Goal: Transaction & Acquisition: Purchase product/service

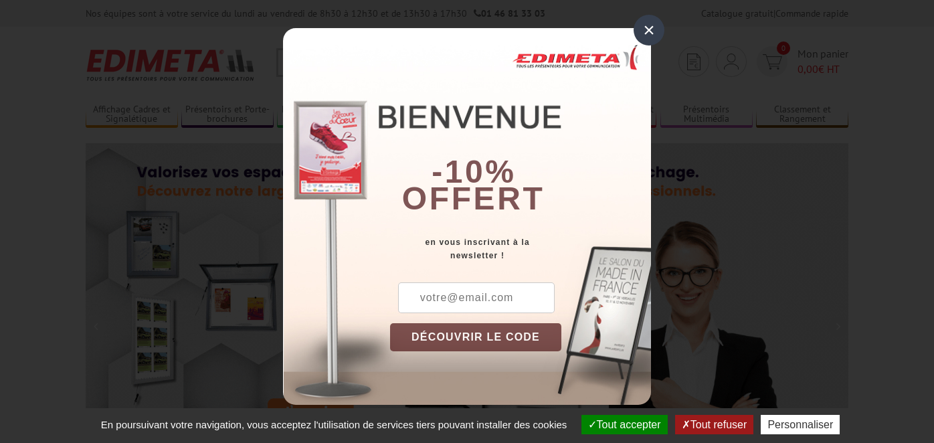
click at [647, 29] on div "×" at bounding box center [648, 30] width 31 height 31
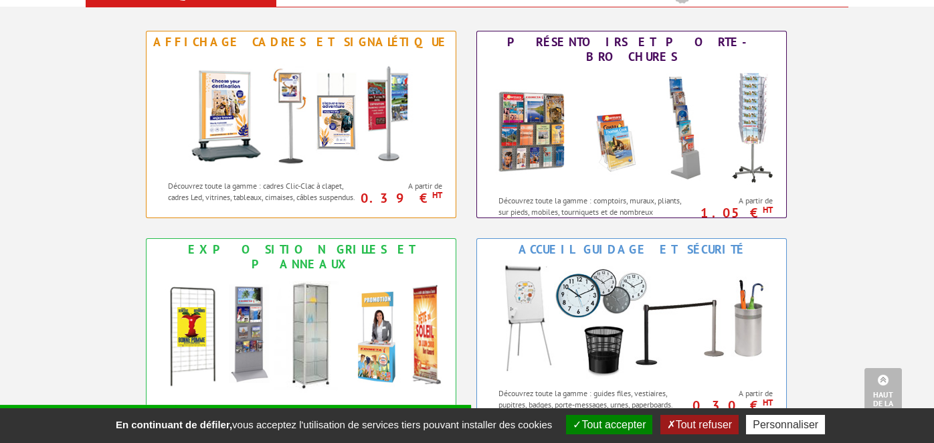
scroll to position [601, 0]
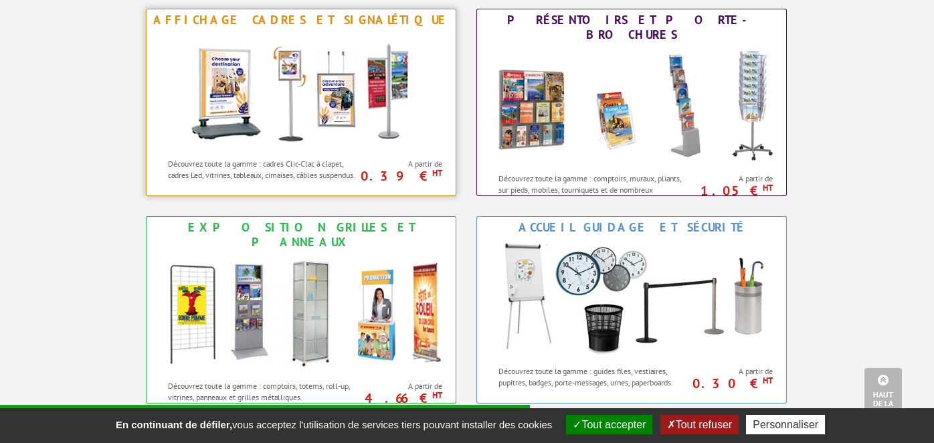
click at [299, 96] on img at bounding box center [300, 91] width 247 height 120
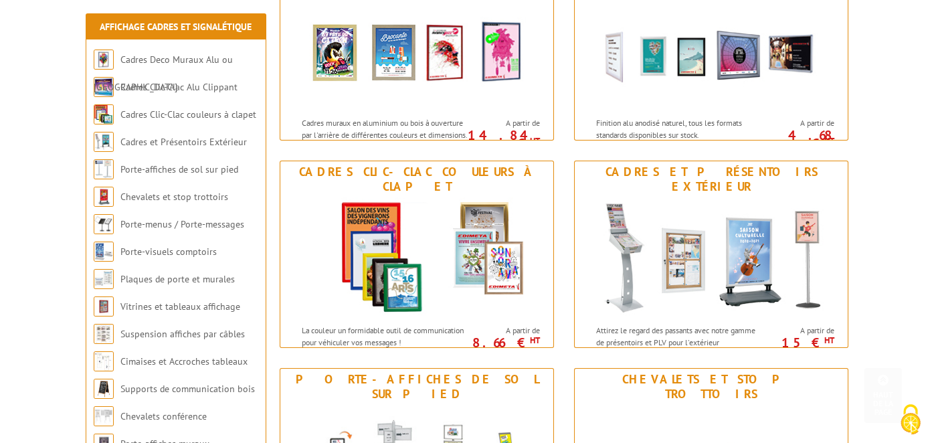
scroll to position [334, 0]
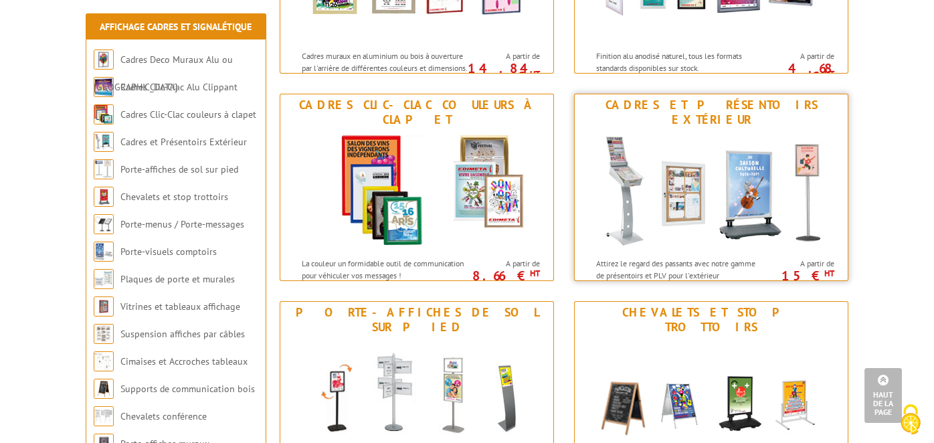
click at [706, 173] on img at bounding box center [710, 190] width 247 height 120
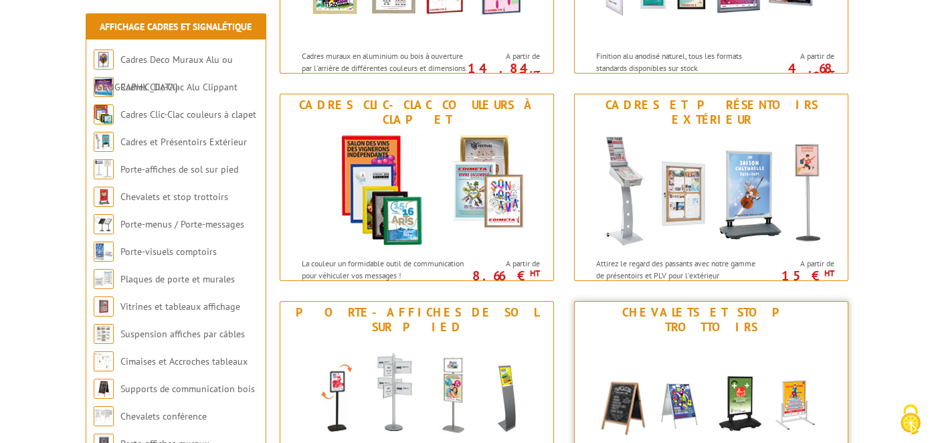
scroll to position [401, 0]
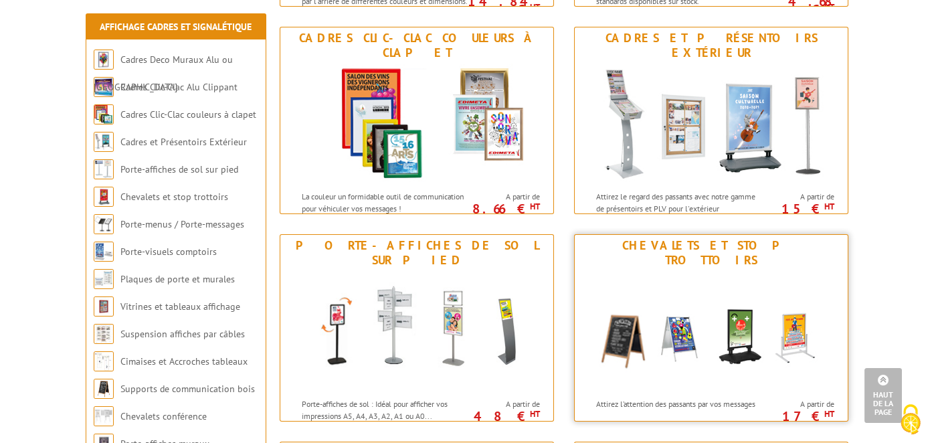
click at [691, 309] on img at bounding box center [710, 331] width 247 height 120
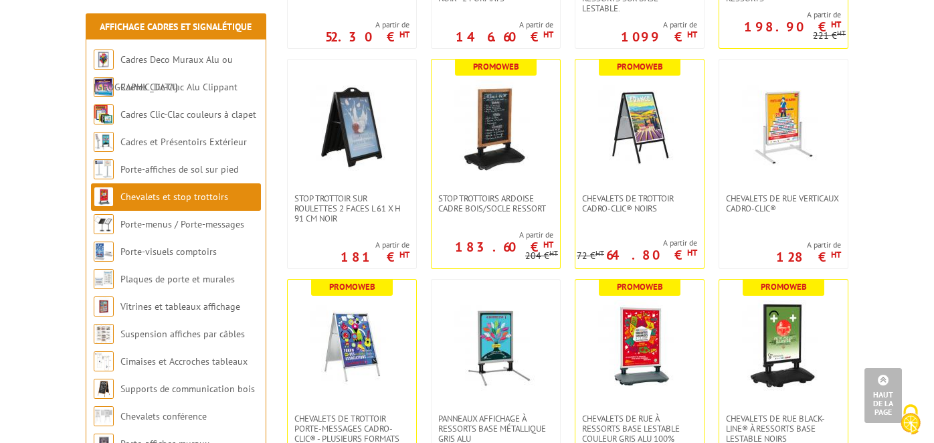
scroll to position [669, 0]
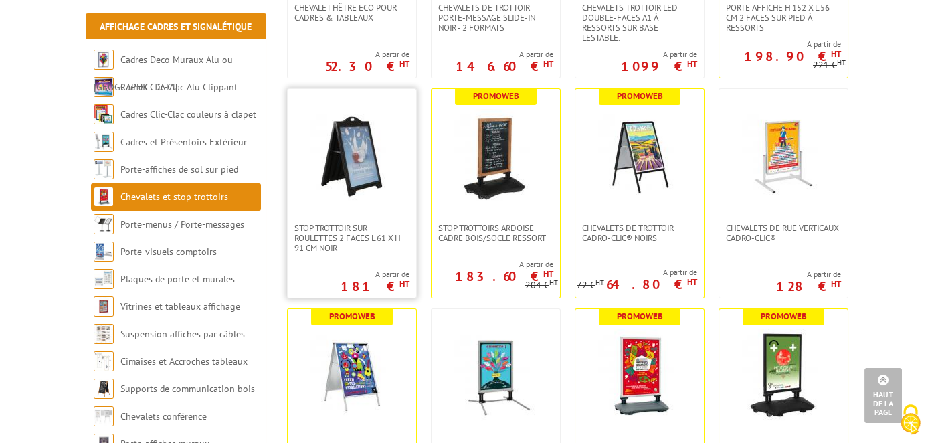
click at [354, 158] on img at bounding box center [352, 156] width 94 height 94
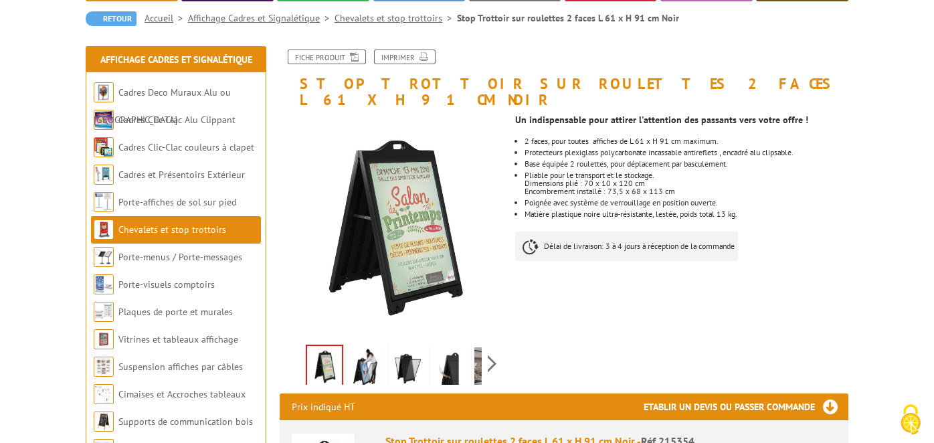
scroll to position [134, 0]
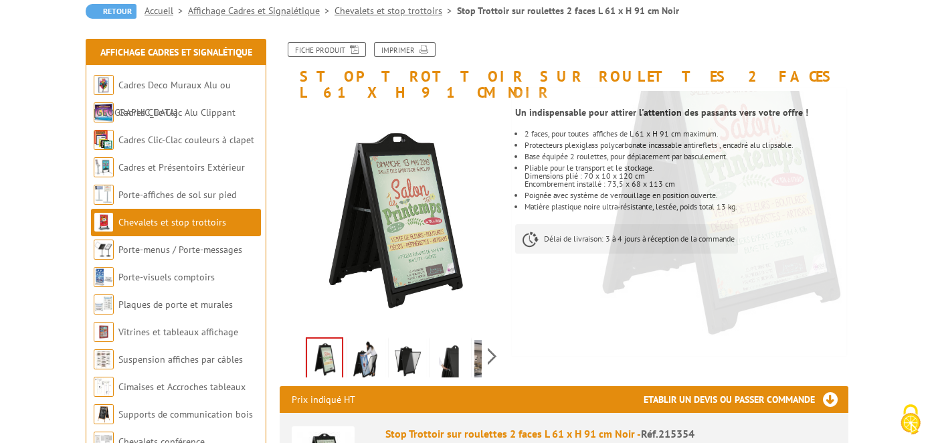
click at [361, 340] on img at bounding box center [366, 360] width 32 height 41
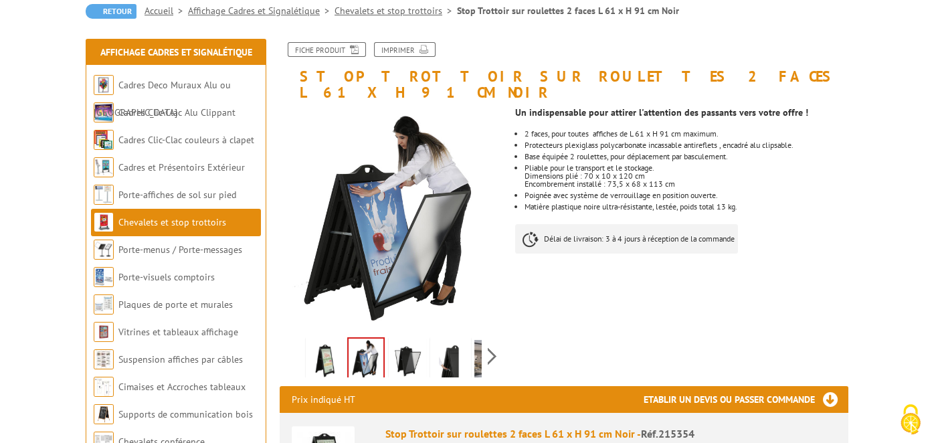
click at [407, 340] on img at bounding box center [407, 360] width 32 height 41
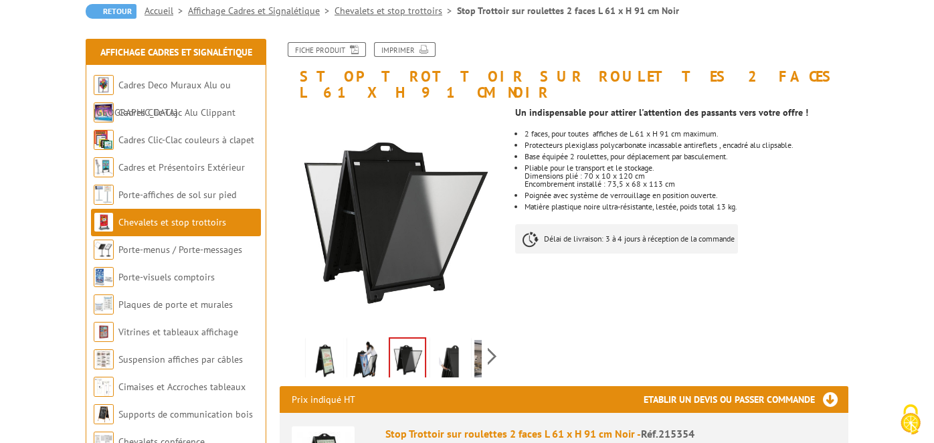
click at [457, 341] on img at bounding box center [449, 360] width 32 height 41
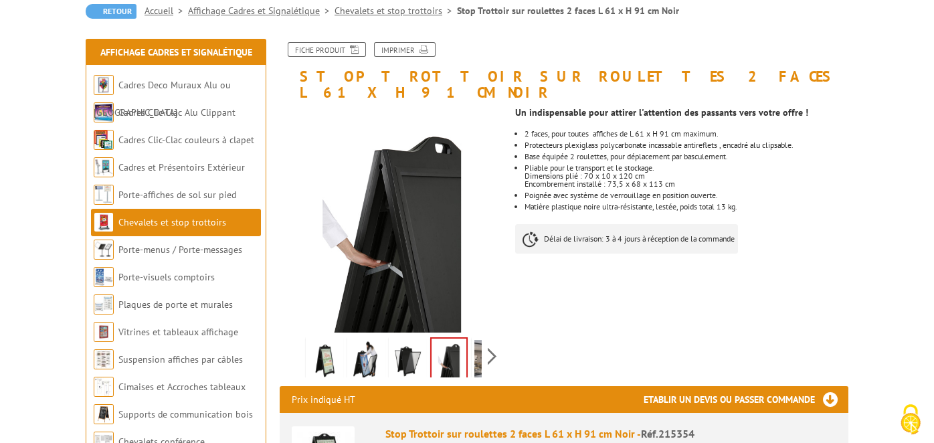
click at [482, 341] on div "Previous Next" at bounding box center [392, 355] width 225 height 47
click at [489, 339] on div "Previous Next" at bounding box center [392, 355] width 225 height 47
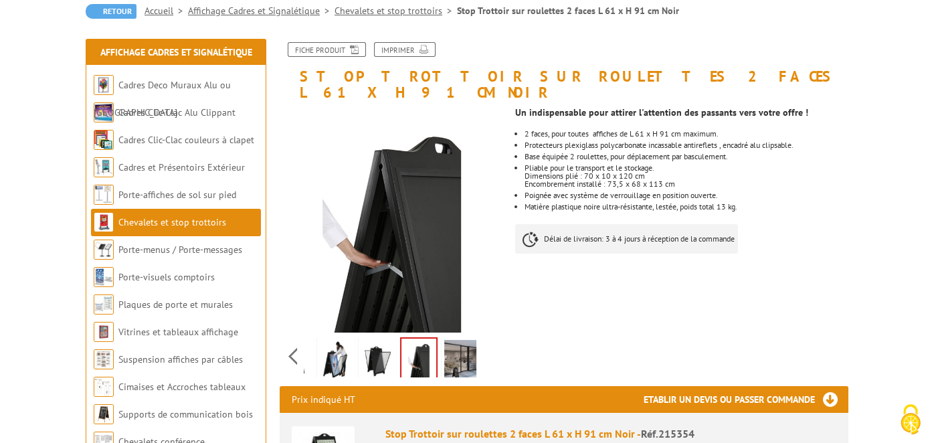
click at [463, 340] on img at bounding box center [460, 360] width 32 height 41
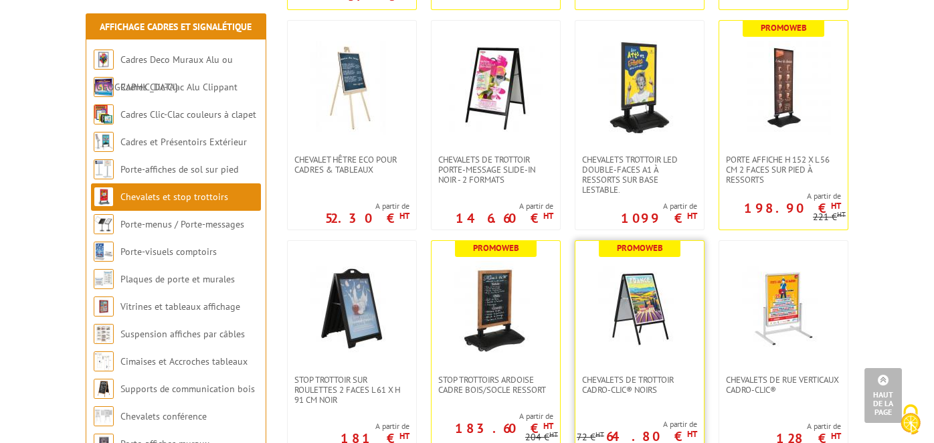
scroll to position [468, 0]
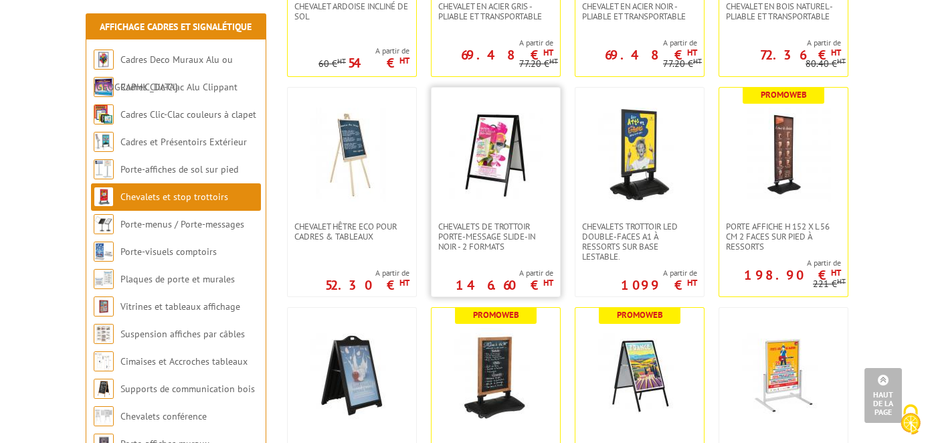
click at [491, 140] on img at bounding box center [496, 155] width 94 height 94
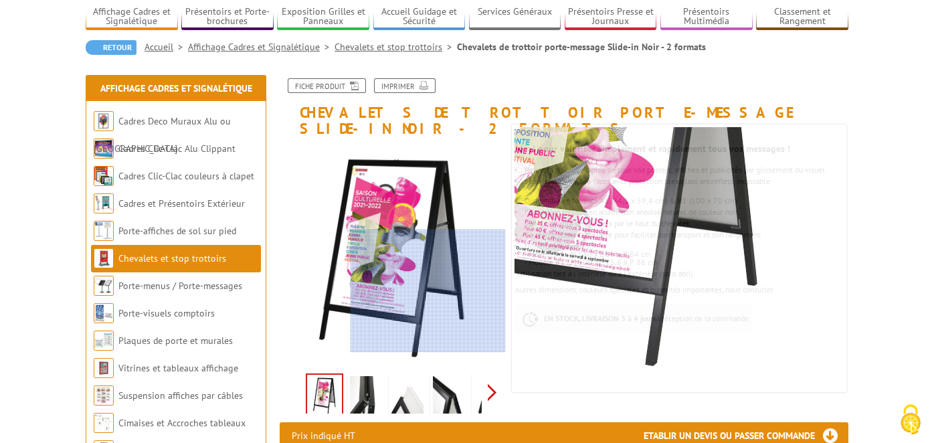
scroll to position [66, 0]
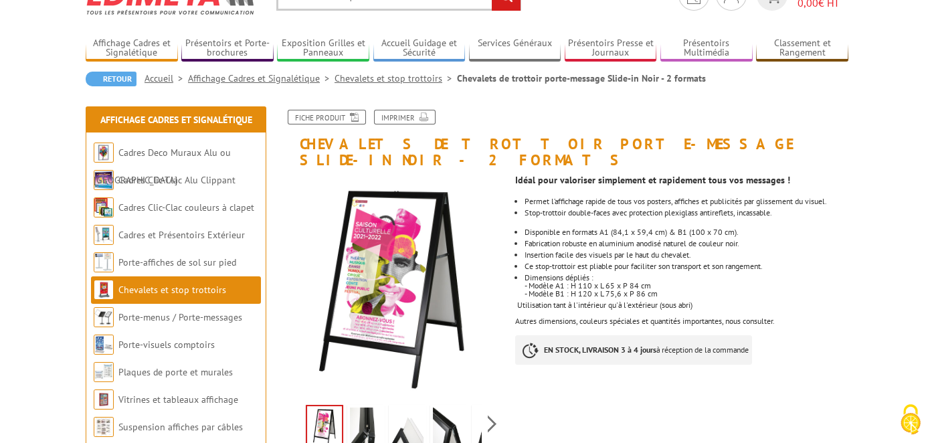
click at [328, 411] on img at bounding box center [324, 426] width 35 height 41
click at [367, 412] on img at bounding box center [366, 427] width 32 height 41
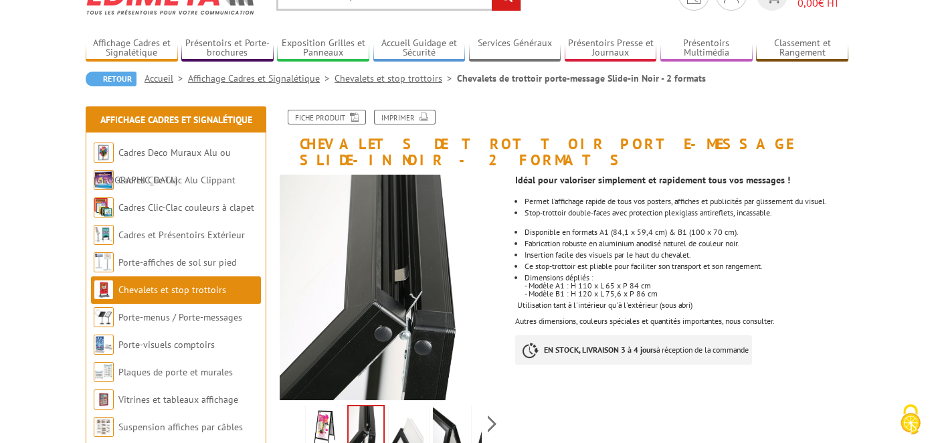
click at [400, 407] on img at bounding box center [407, 427] width 32 height 41
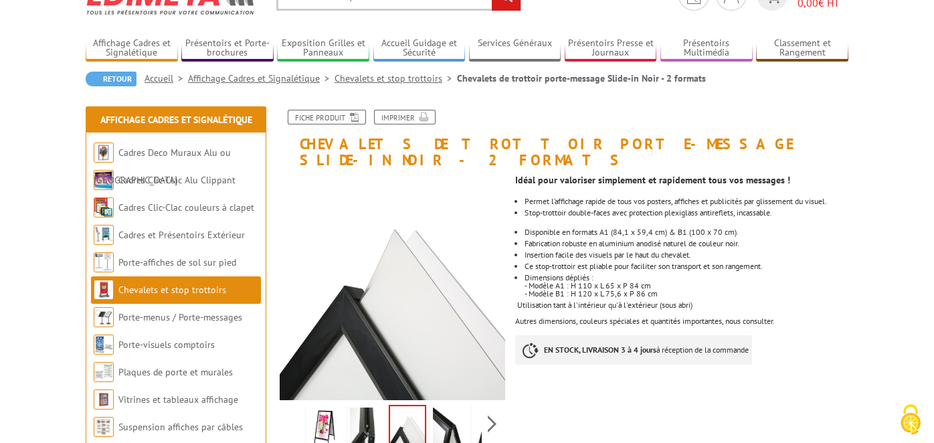
click at [453, 407] on img at bounding box center [449, 427] width 32 height 41
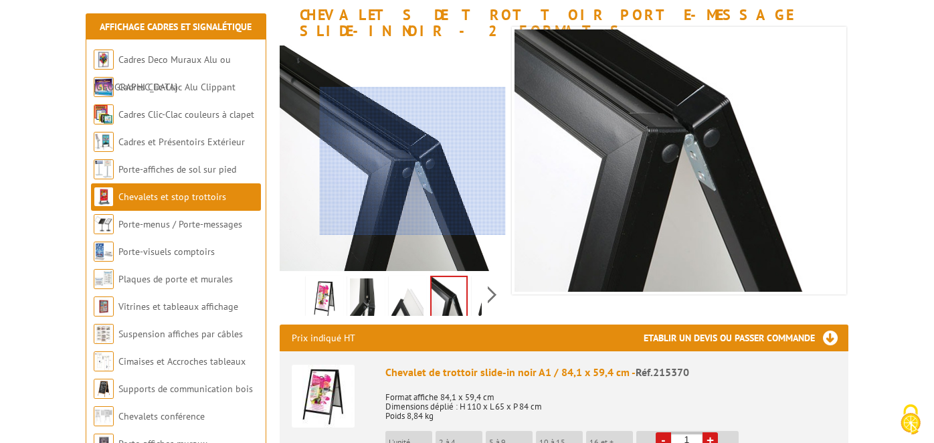
scroll to position [201, 0]
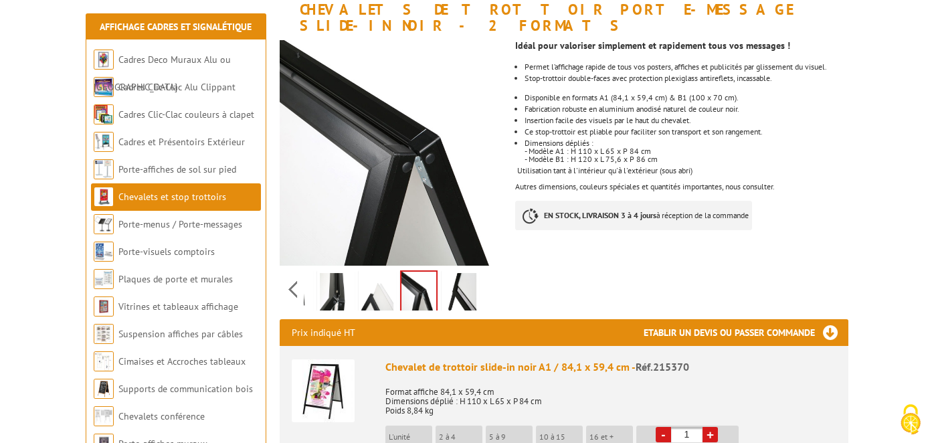
click at [488, 273] on div "Previous Next" at bounding box center [392, 288] width 225 height 47
click at [468, 273] on img at bounding box center [460, 293] width 32 height 41
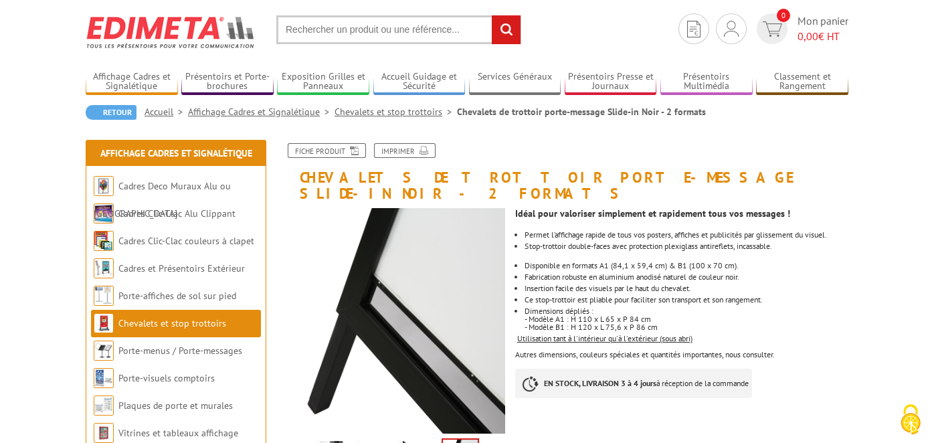
scroll to position [0, 0]
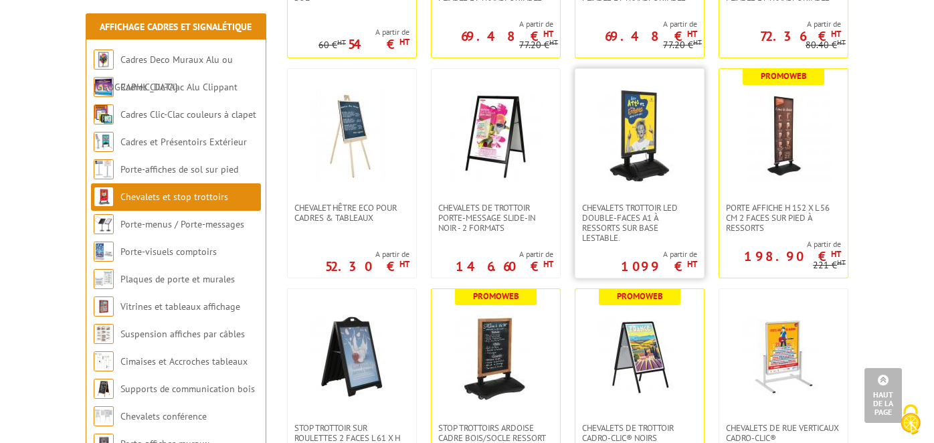
scroll to position [536, 0]
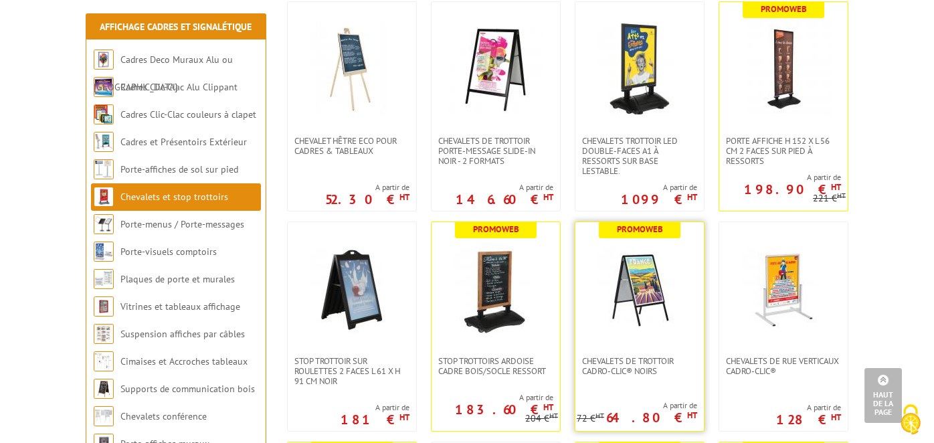
click at [655, 283] on img at bounding box center [640, 289] width 94 height 94
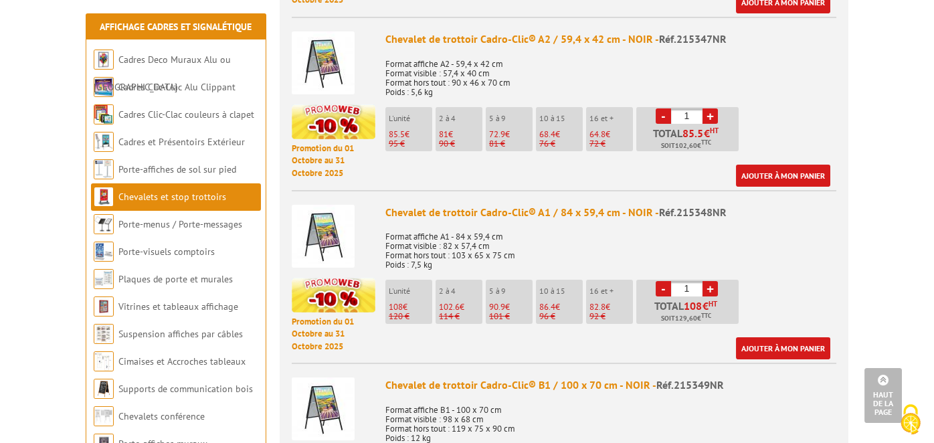
scroll to position [736, 0]
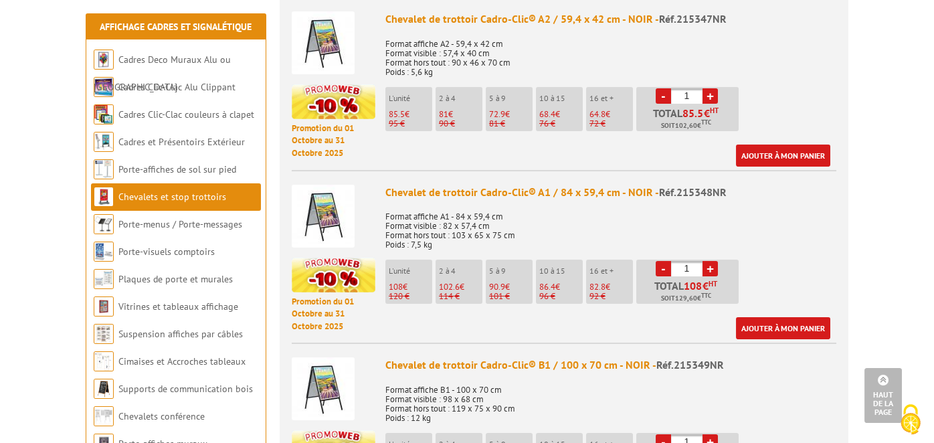
click at [322, 210] on img at bounding box center [323, 216] width 63 height 63
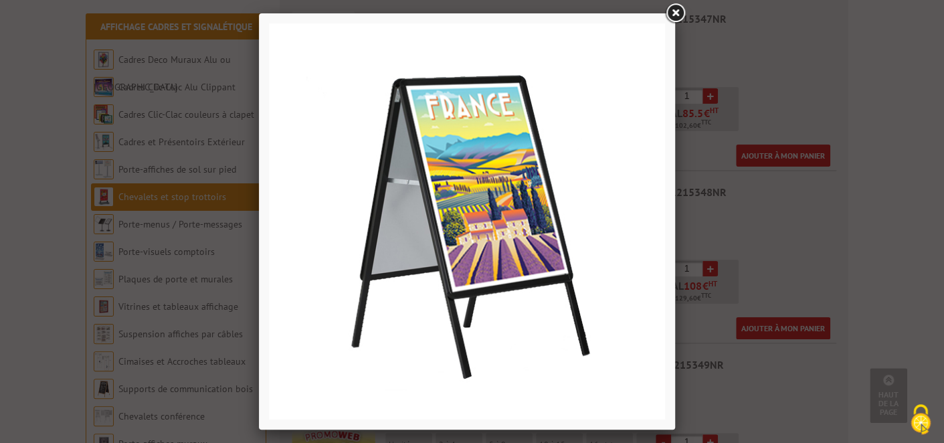
click at [679, 10] on link at bounding box center [675, 13] width 24 height 24
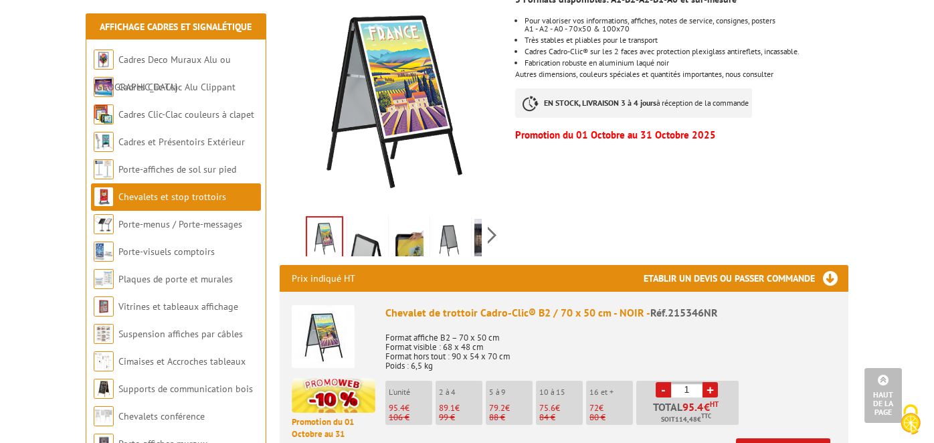
scroll to position [267, 0]
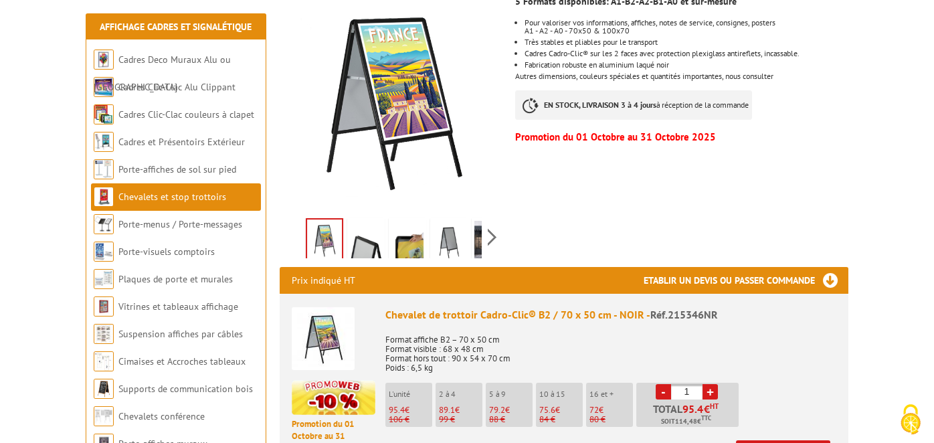
click at [361, 244] on img at bounding box center [366, 241] width 32 height 41
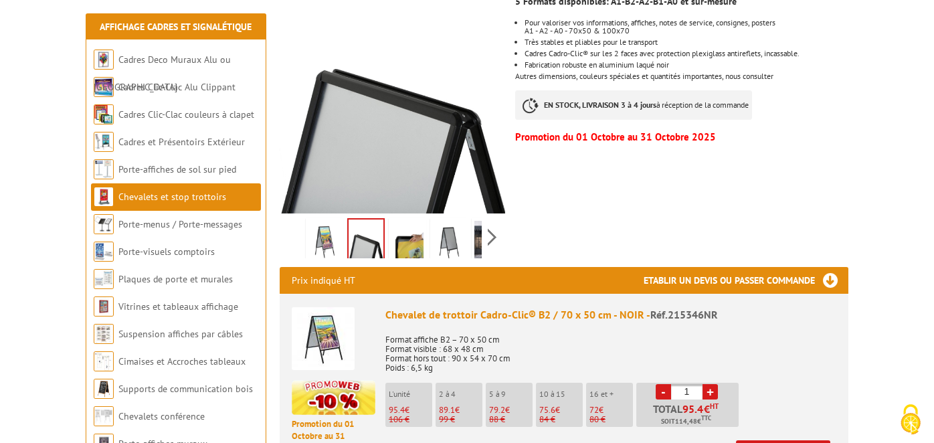
click at [409, 241] on img at bounding box center [407, 241] width 32 height 41
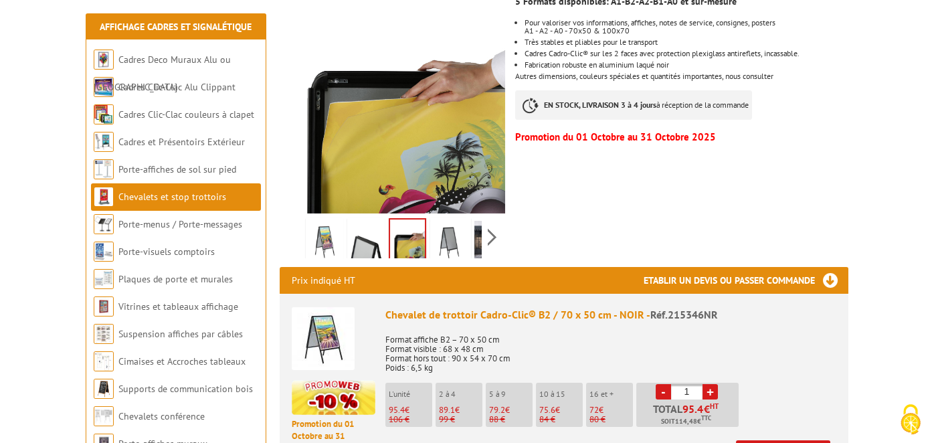
click at [441, 237] on img at bounding box center [449, 241] width 32 height 41
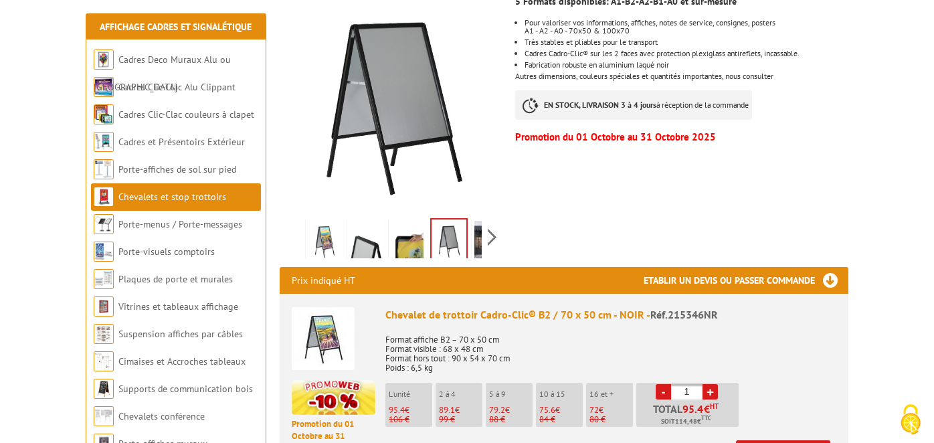
click at [474, 229] on img at bounding box center [490, 241] width 32 height 41
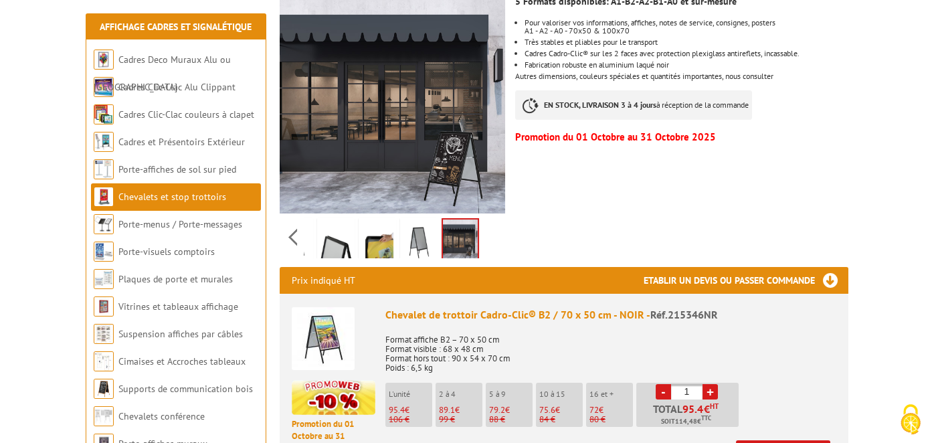
click at [423, 238] on img at bounding box center [419, 241] width 32 height 41
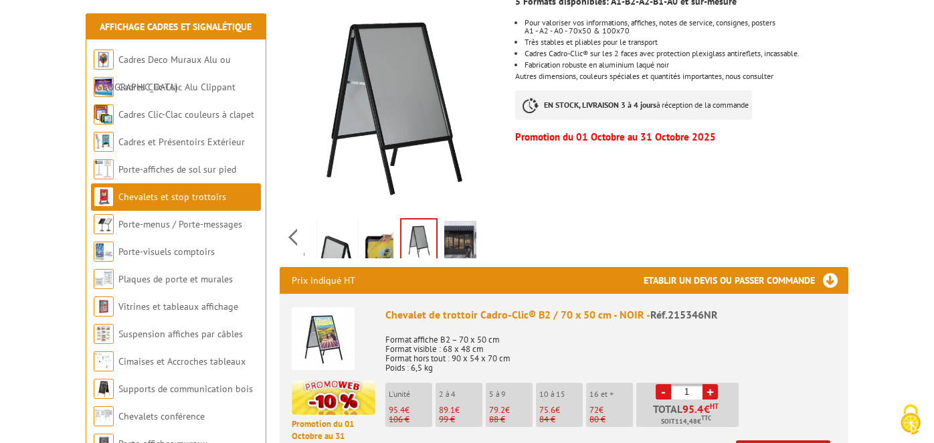
click at [374, 241] on img at bounding box center [377, 241] width 32 height 41
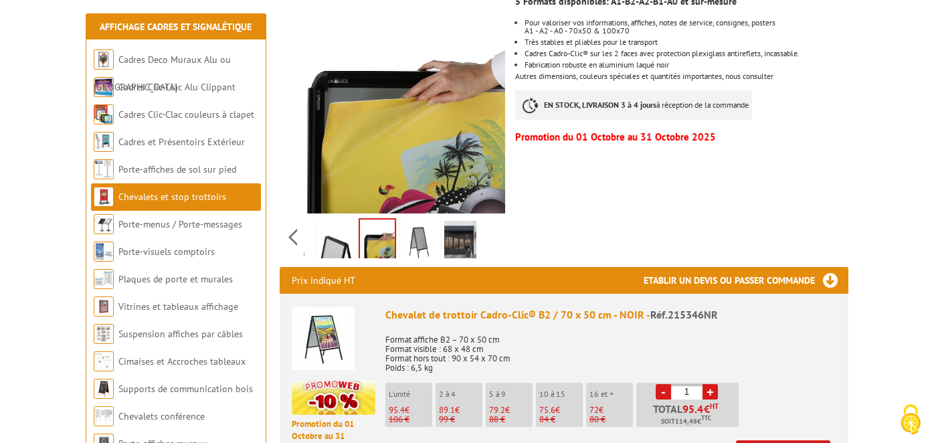
click at [328, 242] on img at bounding box center [336, 241] width 32 height 41
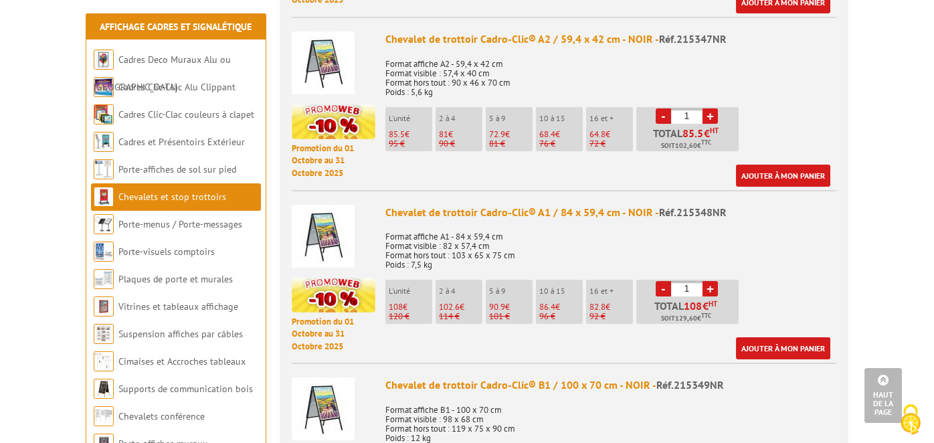
scroll to position [802, 0]
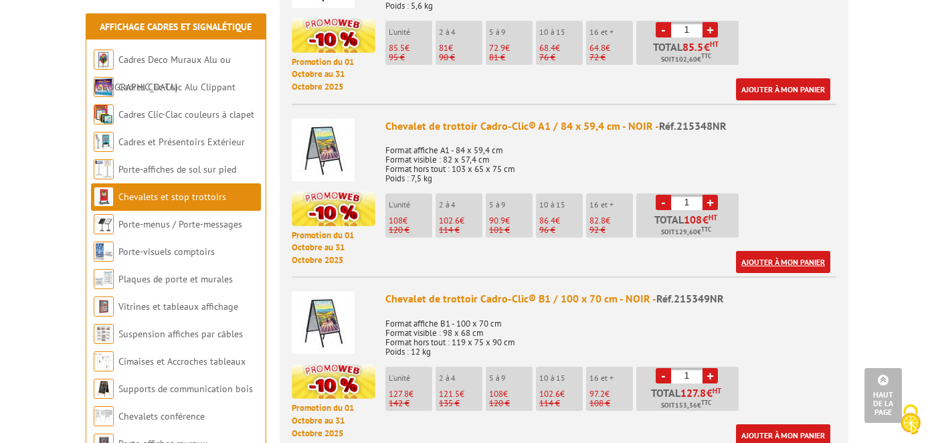
click at [782, 259] on link "Ajouter à mon panier" at bounding box center [783, 262] width 94 height 22
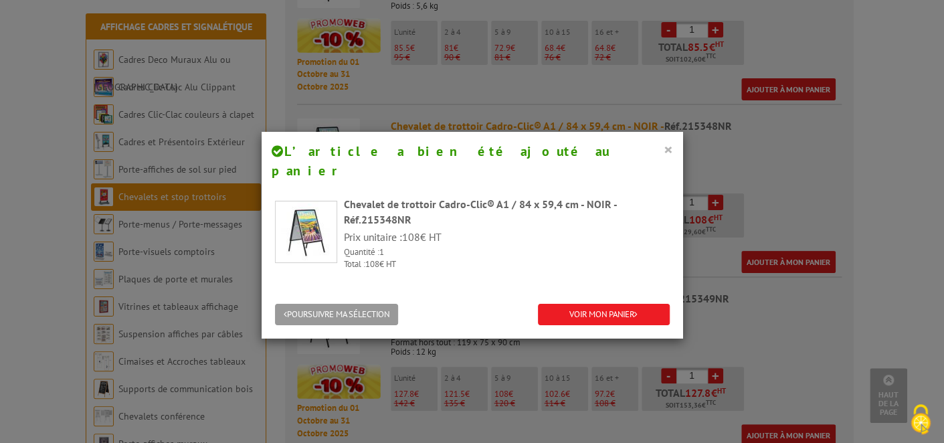
click at [663, 148] on button "×" at bounding box center [667, 148] width 9 height 17
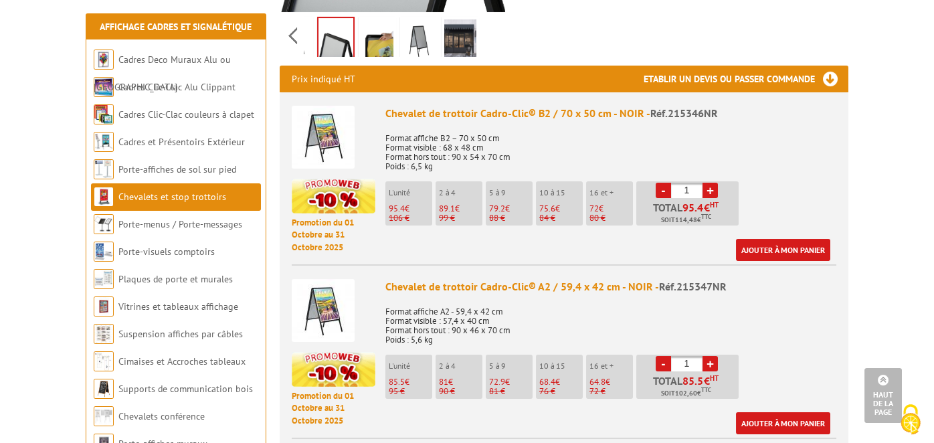
scroll to position [401, 0]
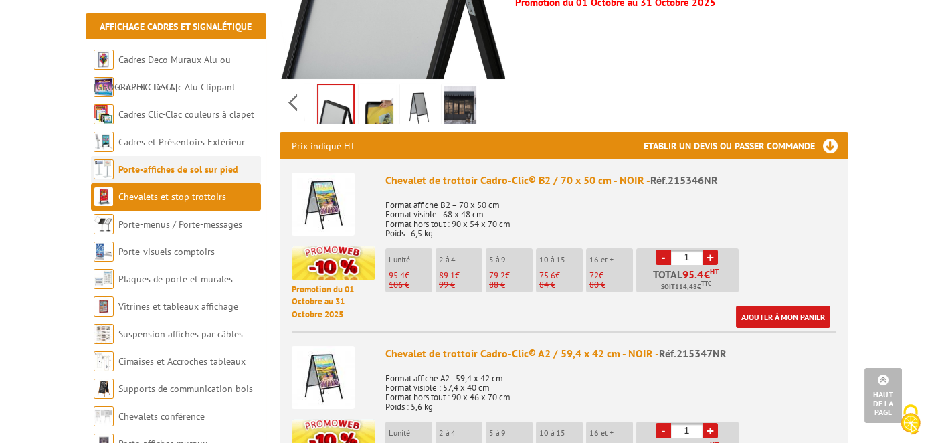
click at [171, 165] on link "Porte-affiches de sol sur pied" at bounding box center [178, 169] width 120 height 12
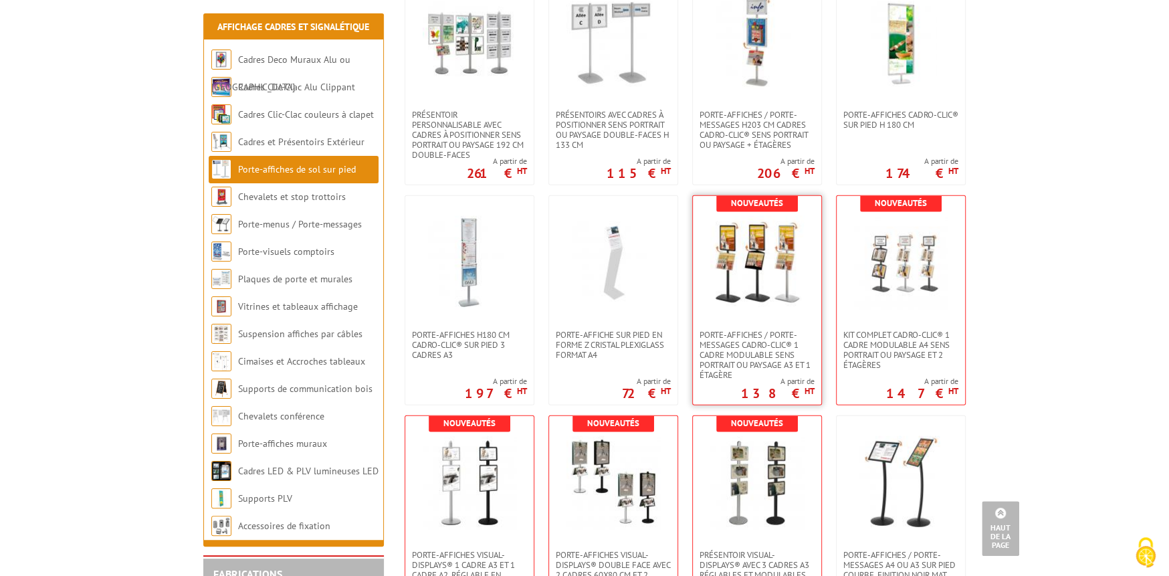
scroll to position [2274, 0]
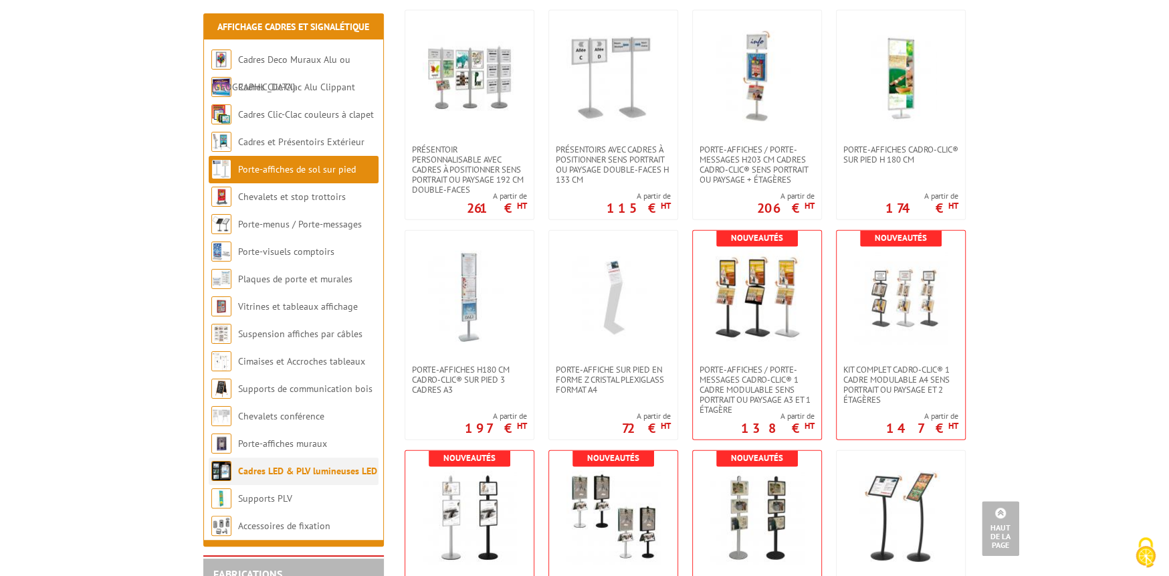
click at [330, 442] on link "Cadres LED & PLV lumineuses LED" at bounding box center [307, 471] width 139 height 12
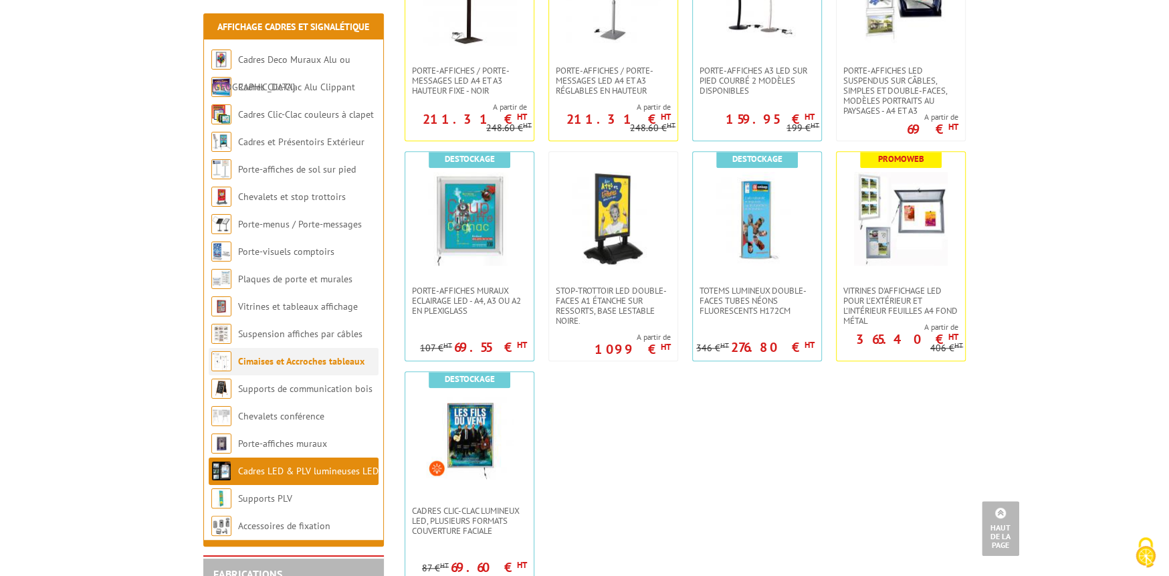
scroll to position [803, 0]
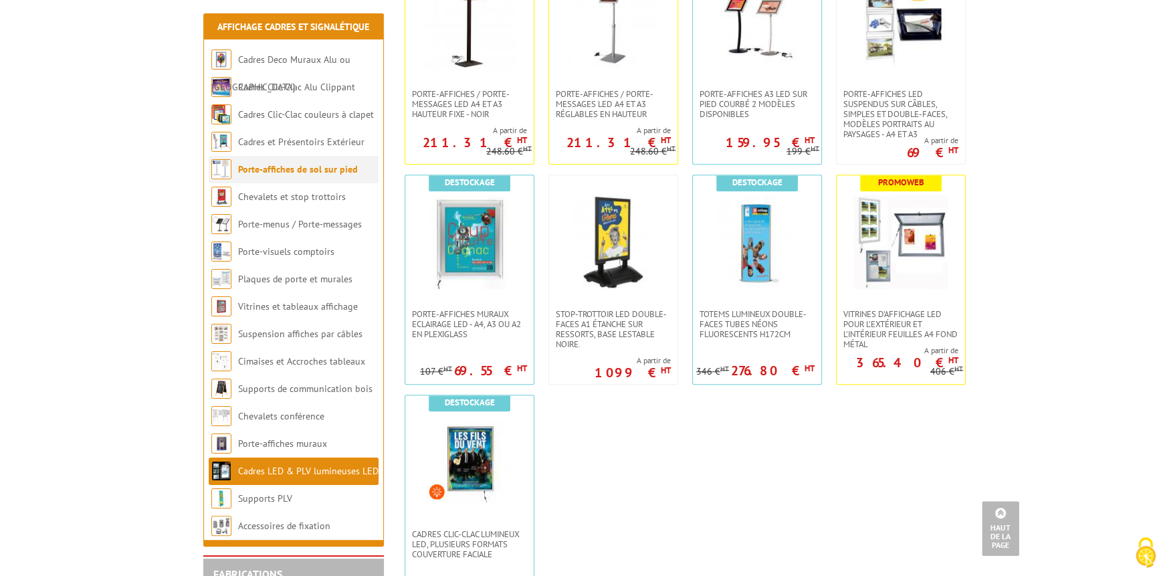
click at [288, 166] on link "Porte-affiches de sol sur pied" at bounding box center [298, 169] width 120 height 12
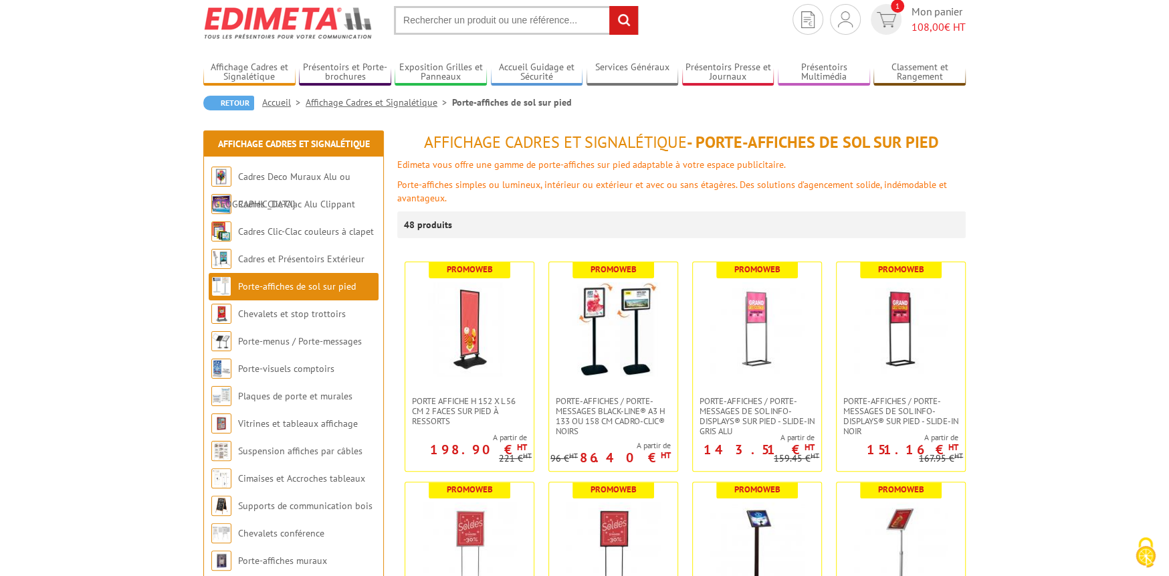
scroll to position [134, 0]
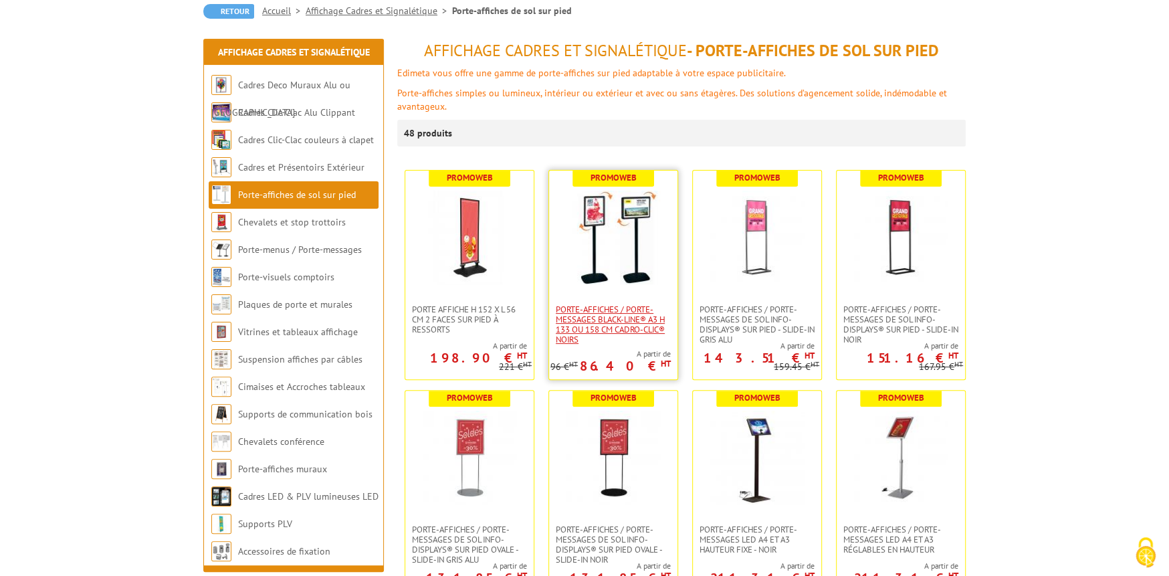
click at [597, 323] on span "Porte-affiches / Porte-messages Black-Line® A3 H 133 ou 158 cm Cadro-Clic® noirs" at bounding box center [613, 324] width 115 height 40
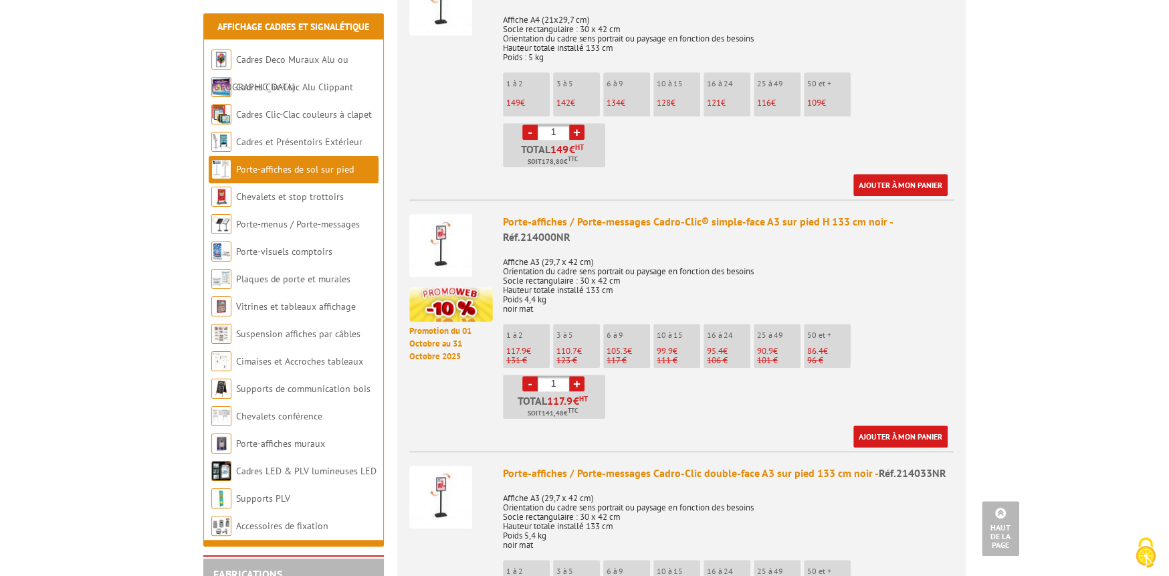
scroll to position [869, 0]
click at [576, 385] on link "+" at bounding box center [576, 382] width 15 height 15
click at [574, 379] on link "+" at bounding box center [576, 382] width 15 height 15
type input "3"
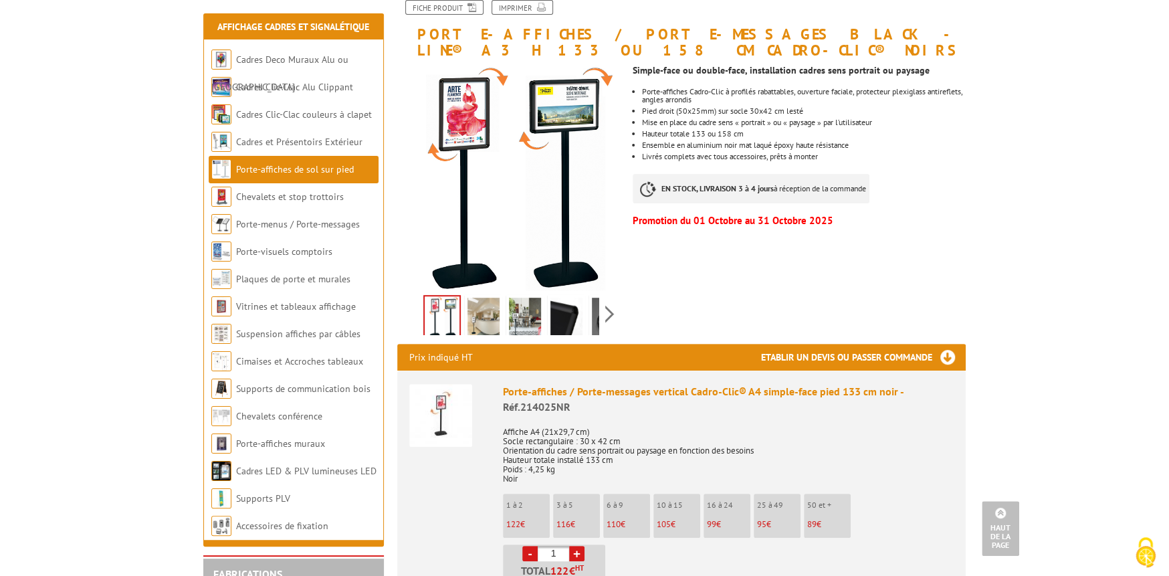
scroll to position [134, 0]
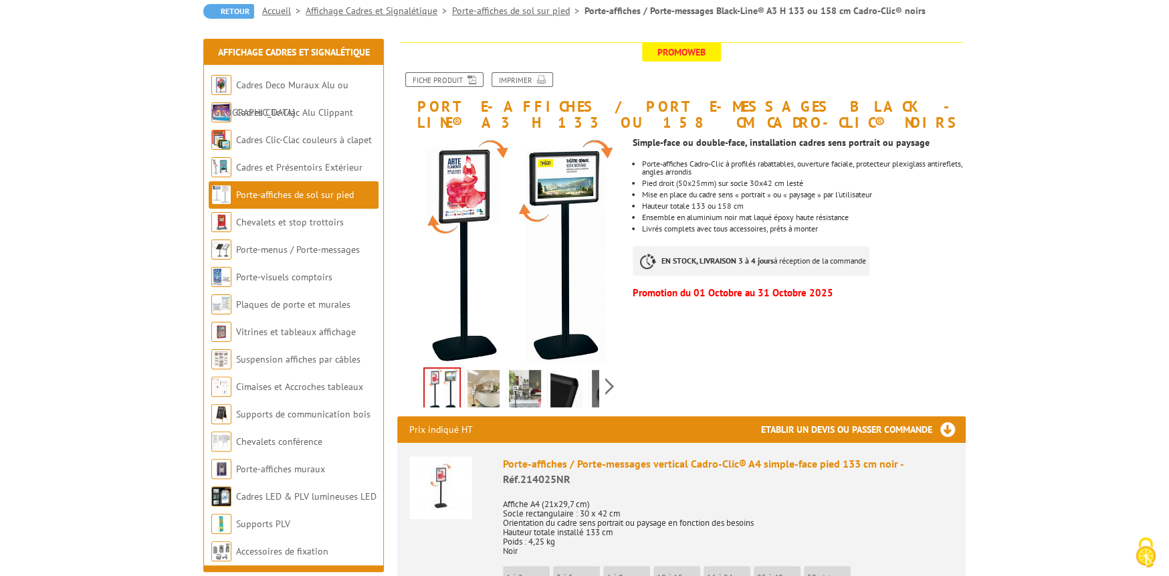
click at [486, 395] on img at bounding box center [483, 390] width 32 height 41
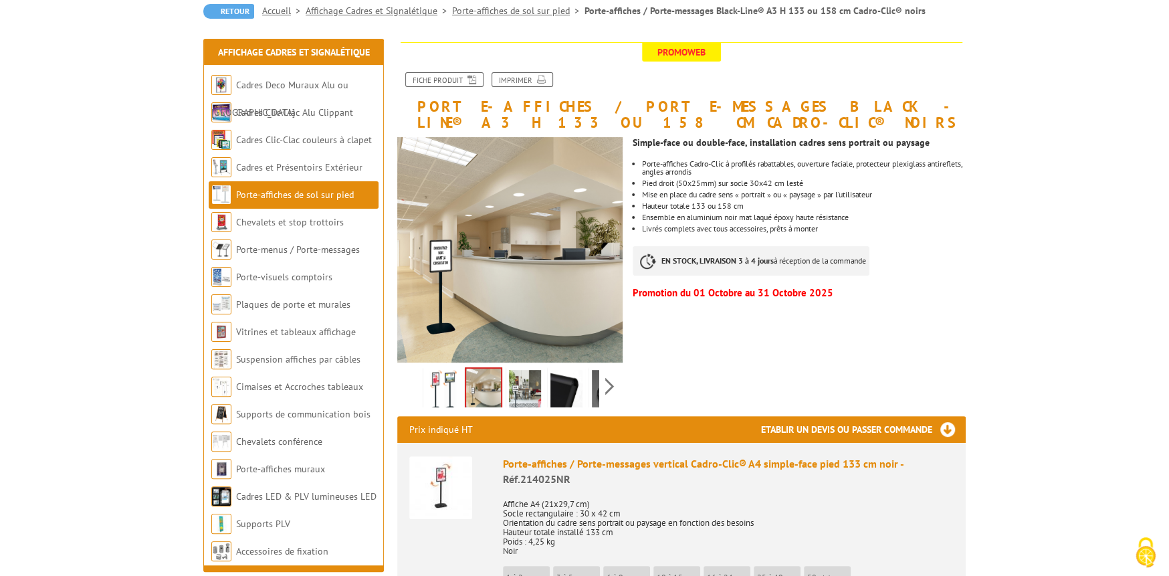
click at [520, 387] on img at bounding box center [525, 390] width 32 height 41
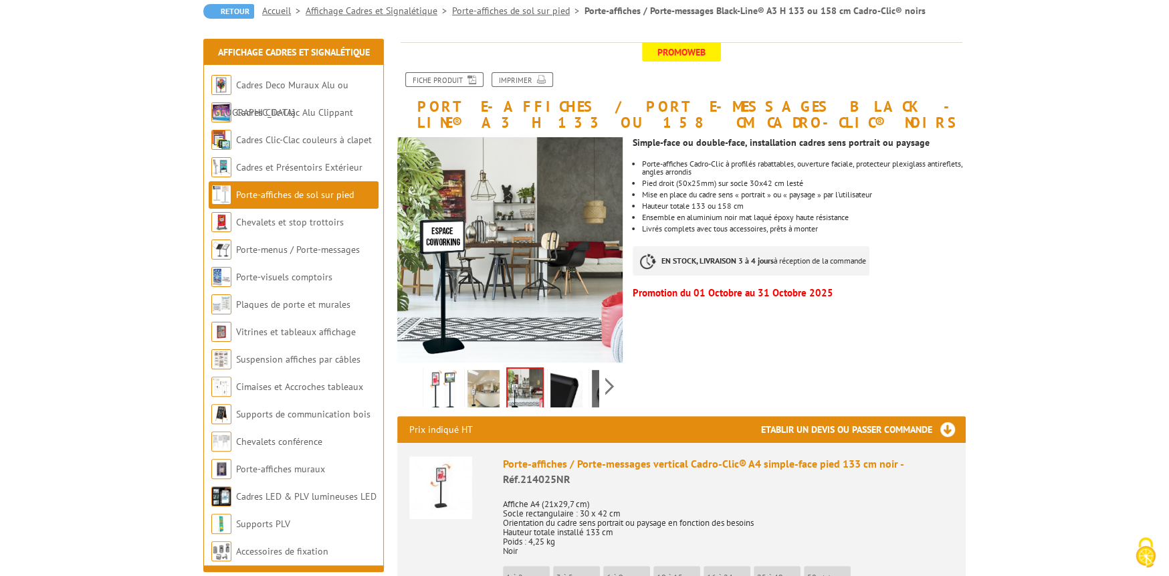
click at [560, 383] on img at bounding box center [566, 390] width 32 height 41
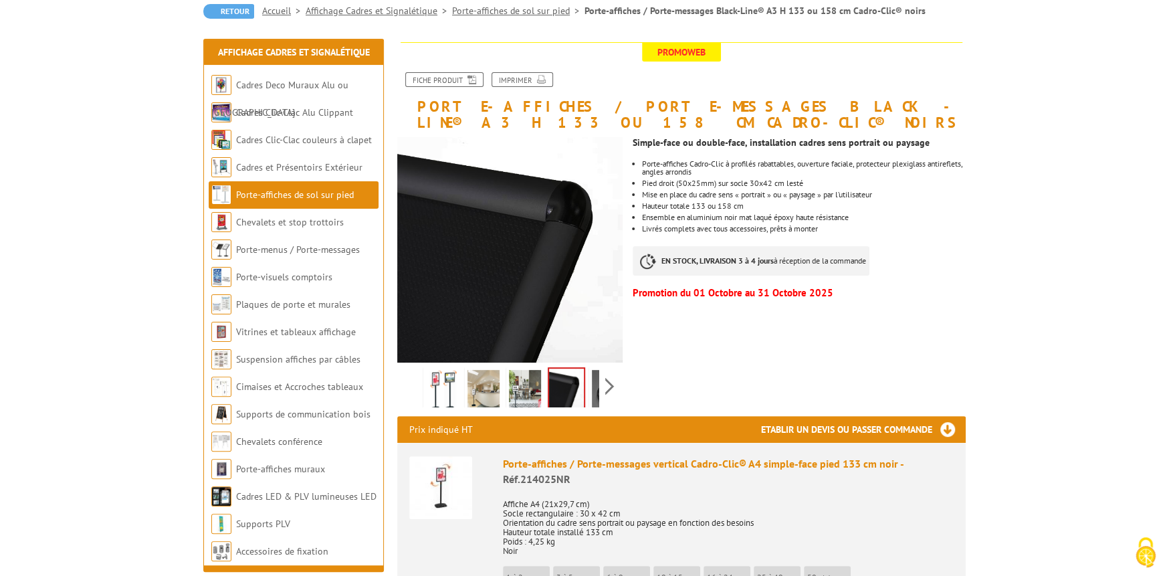
click at [598, 381] on img at bounding box center [608, 390] width 32 height 41
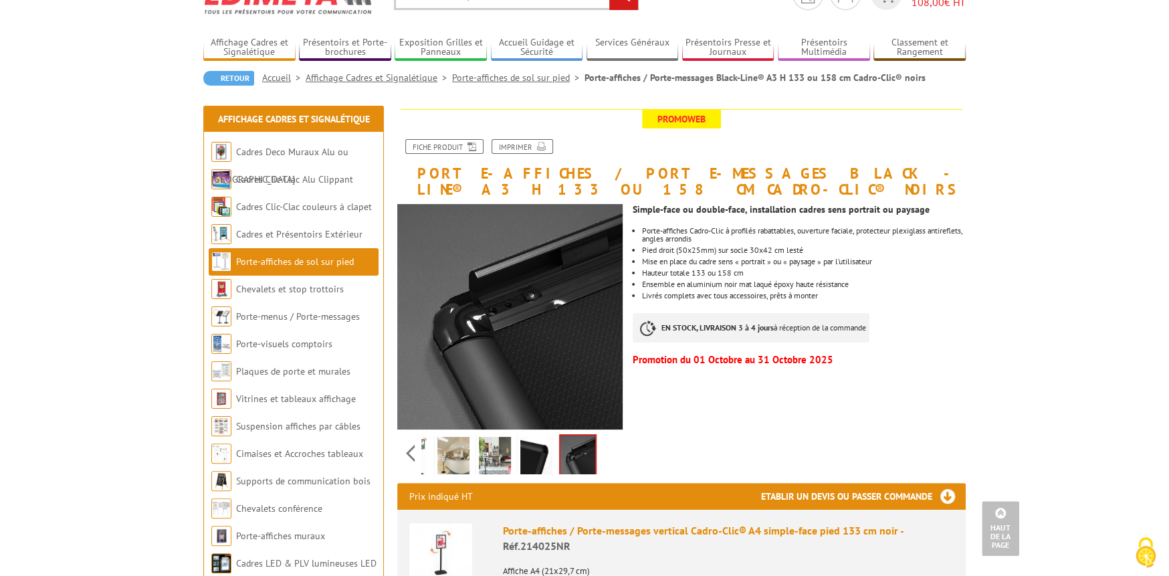
scroll to position [0, 0]
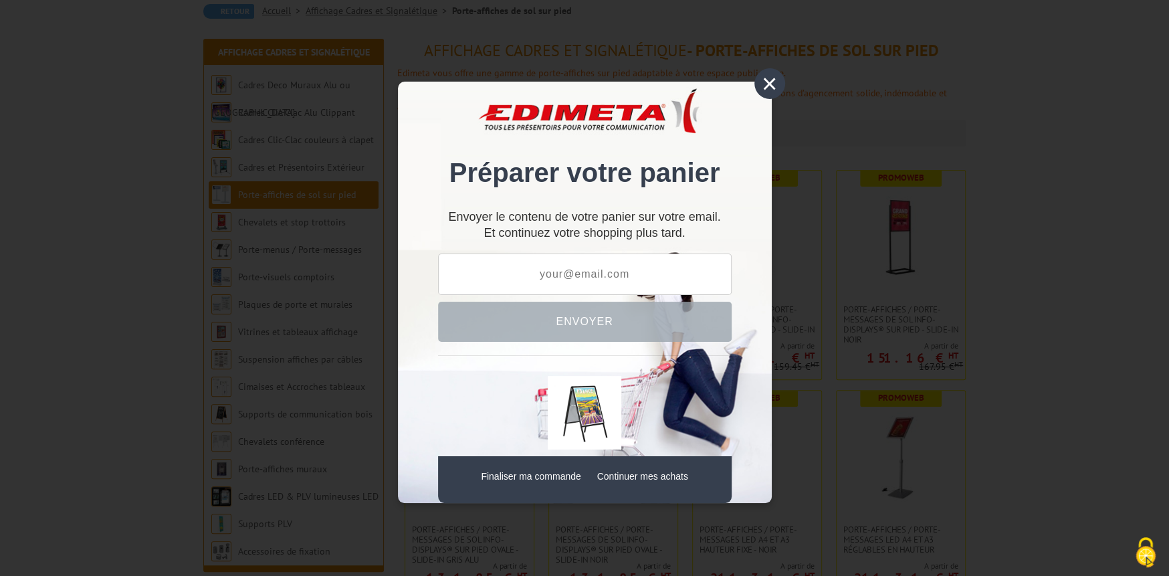
click at [774, 73] on div "×" at bounding box center [769, 83] width 31 height 31
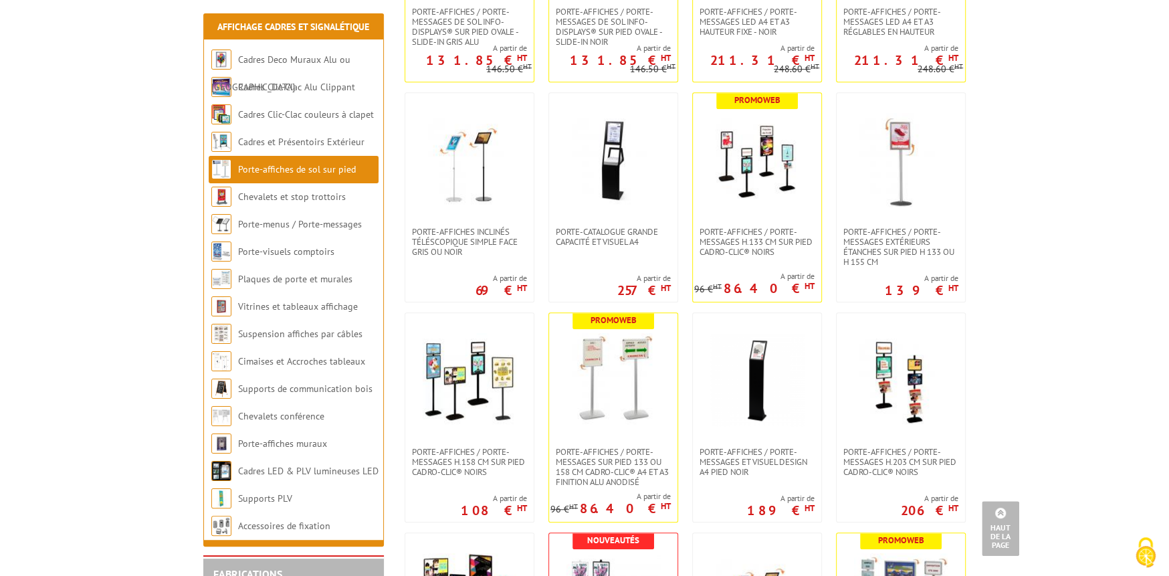
scroll to position [668, 0]
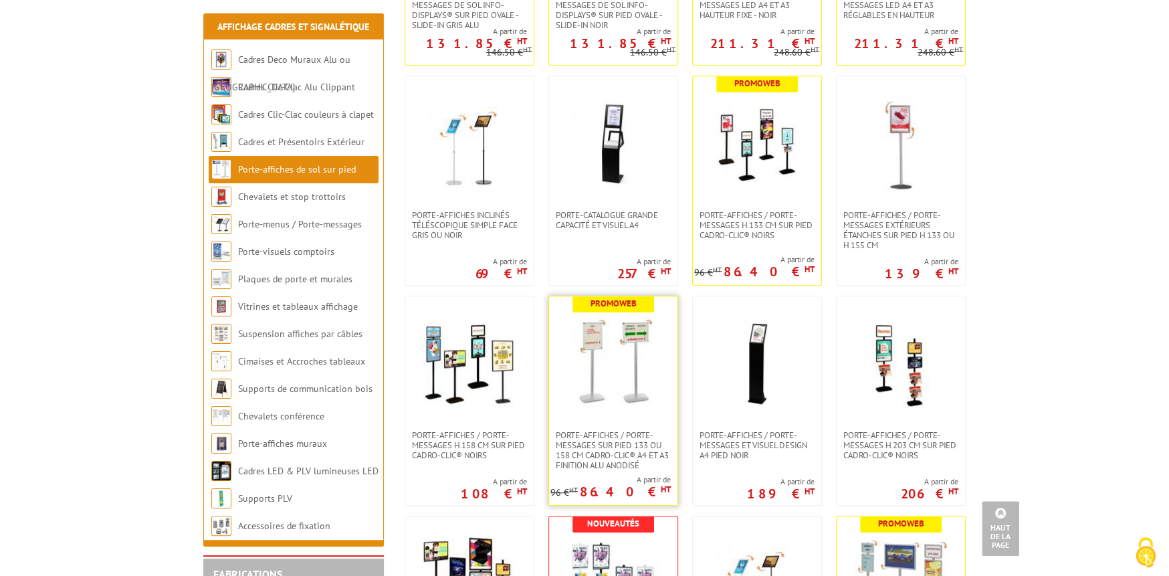
click at [622, 361] on img at bounding box center [613, 363] width 94 height 94
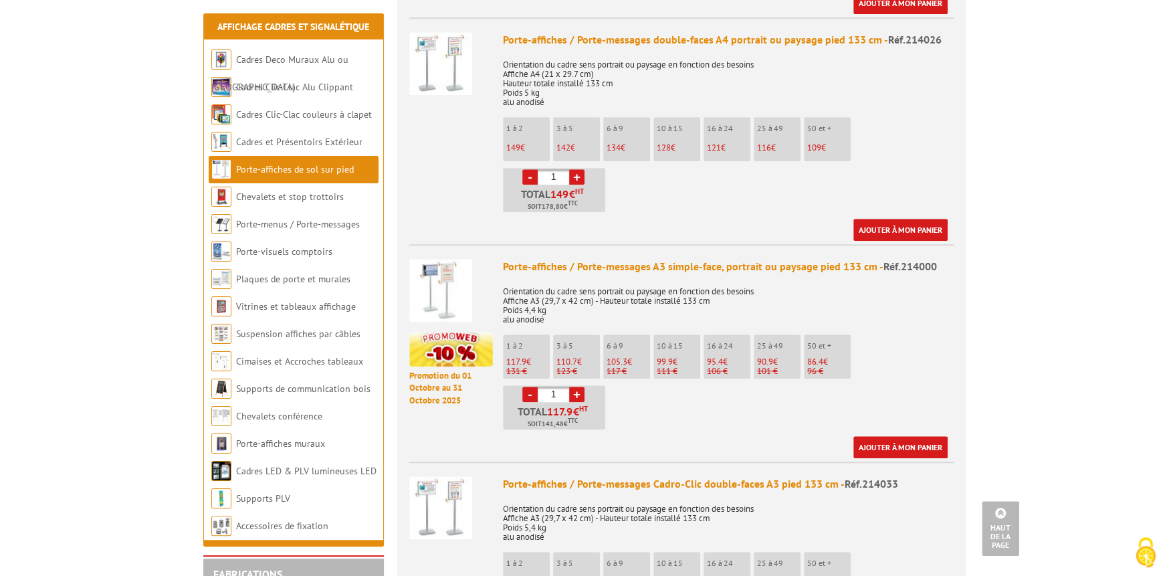
scroll to position [869, 0]
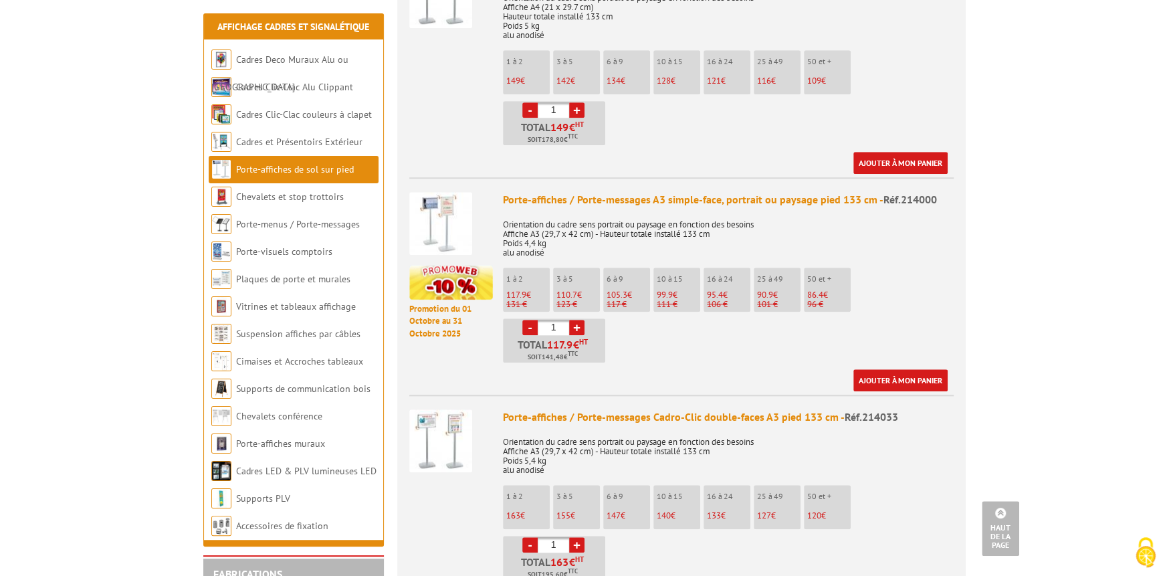
click at [575, 320] on link "+" at bounding box center [576, 327] width 15 height 15
type input "3"
click at [910, 369] on link "Ajouter à mon panier" at bounding box center [900, 380] width 94 height 22
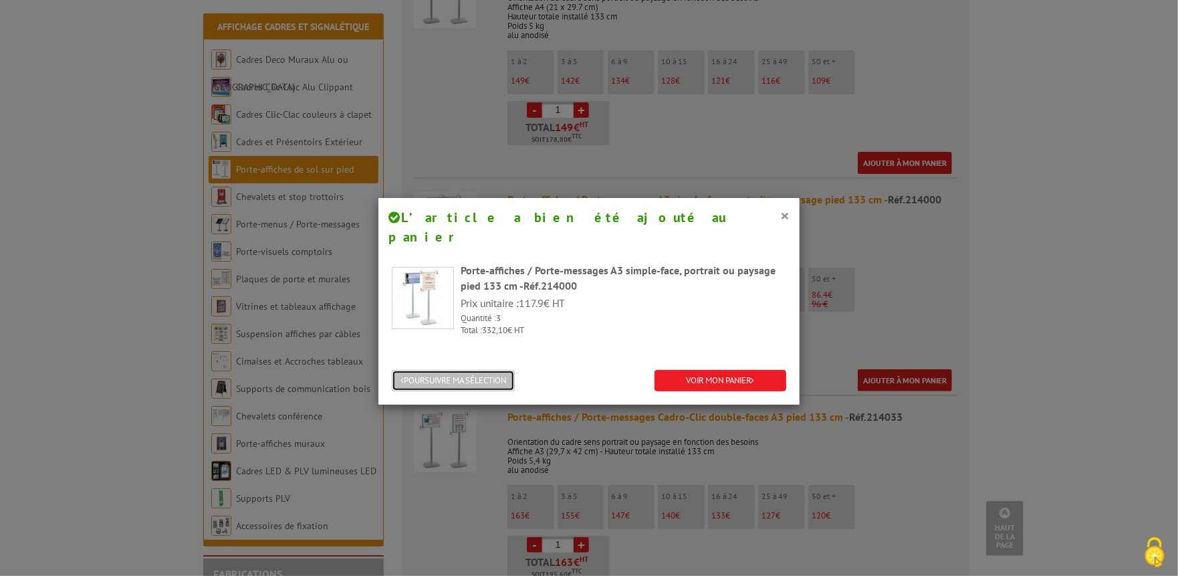
click at [473, 370] on button "POURSUIVRE MA SÉLECTION" at bounding box center [453, 381] width 123 height 22
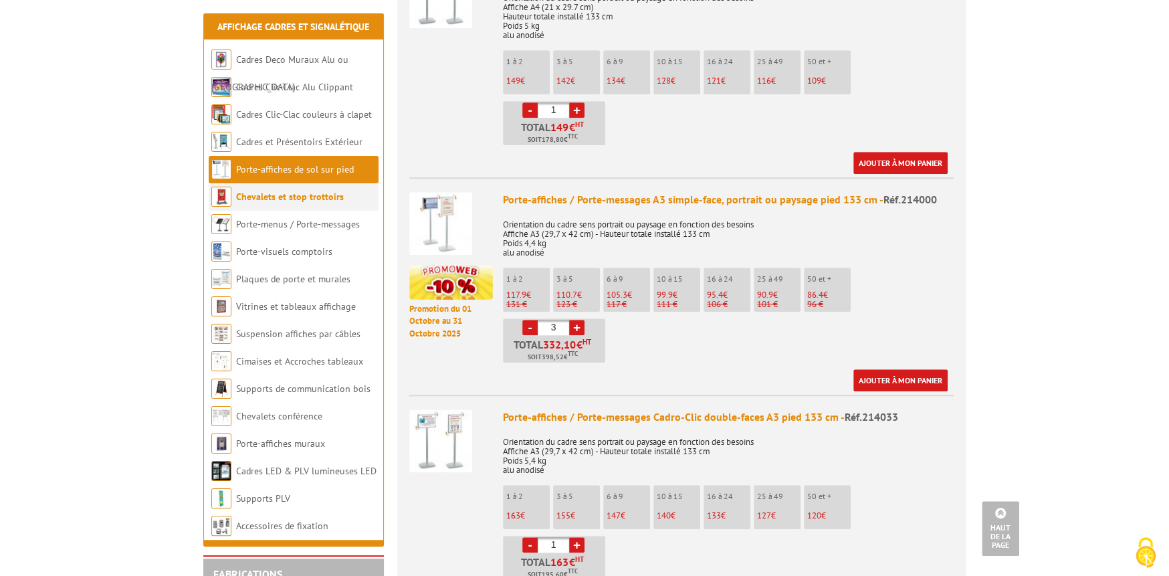
click at [304, 194] on link "Chevalets et stop trottoirs" at bounding box center [290, 197] width 108 height 12
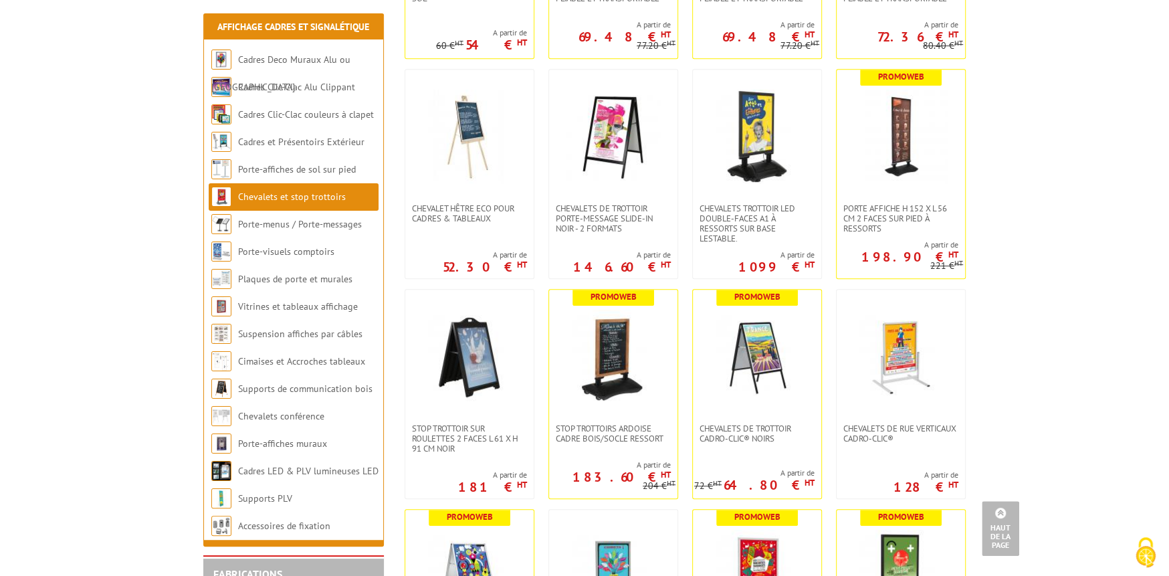
scroll to position [535, 0]
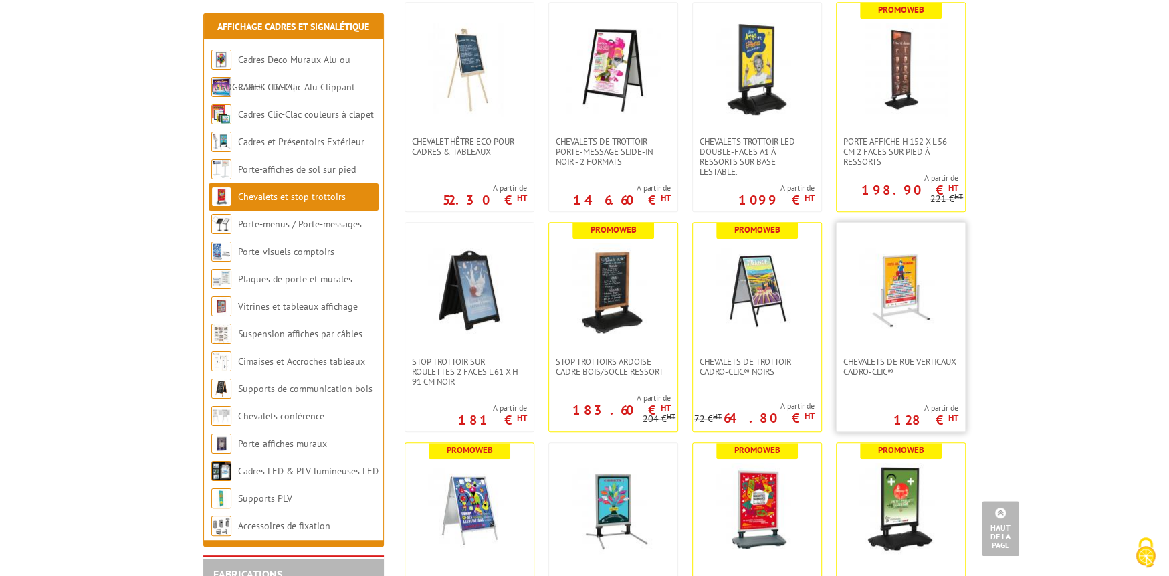
click at [895, 300] on img at bounding box center [901, 290] width 94 height 94
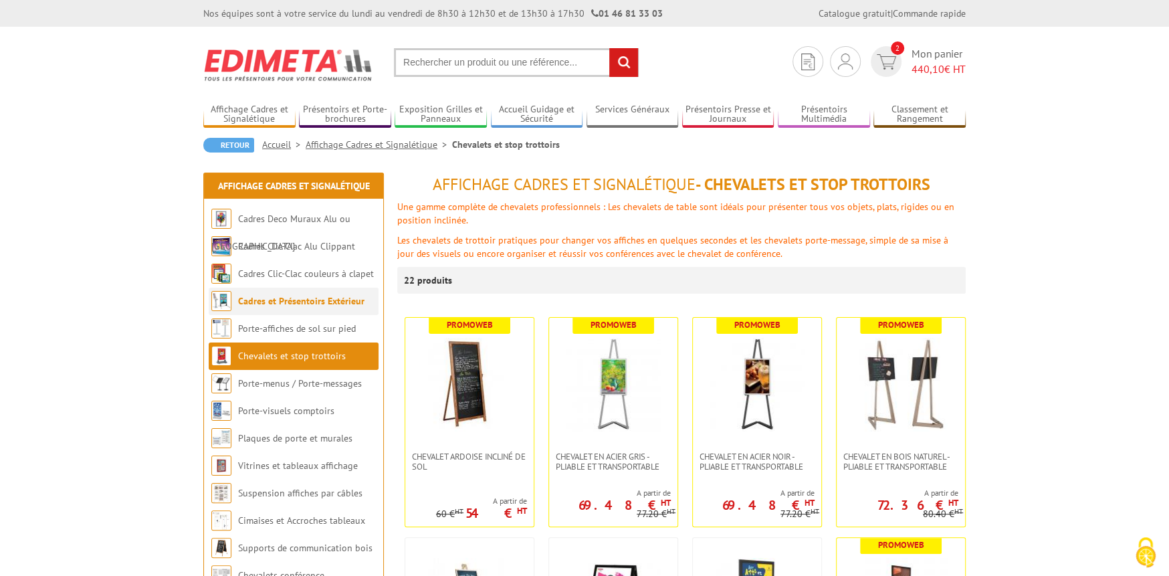
click at [329, 303] on link "Cadres et Présentoirs Extérieur" at bounding box center [301, 301] width 126 height 12
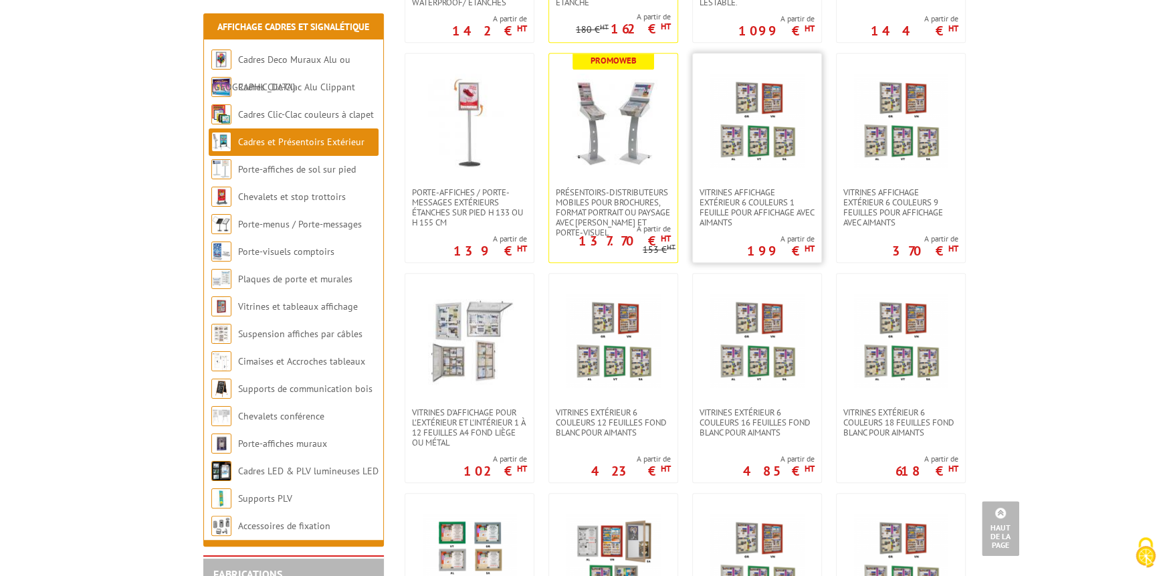
scroll to position [602, 0]
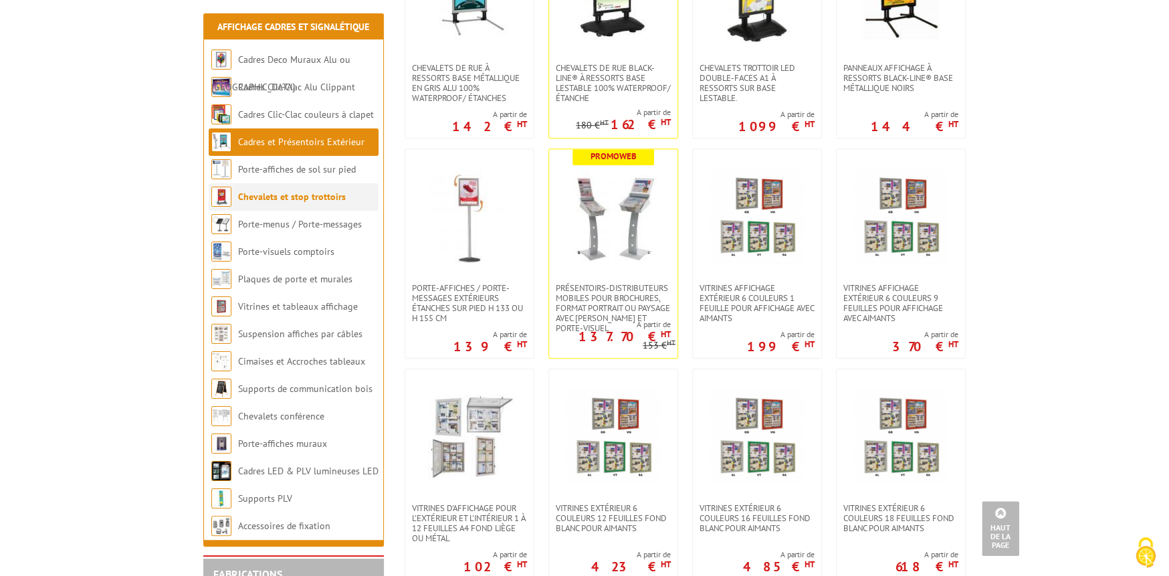
click at [280, 194] on link "Chevalets et stop trottoirs" at bounding box center [292, 197] width 108 height 12
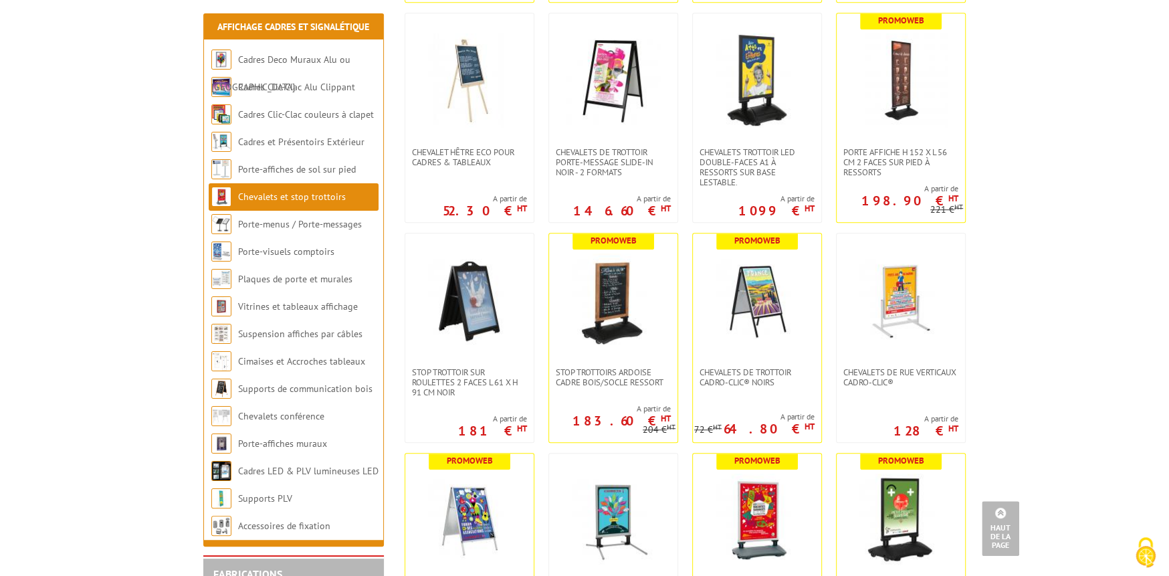
scroll to position [535, 0]
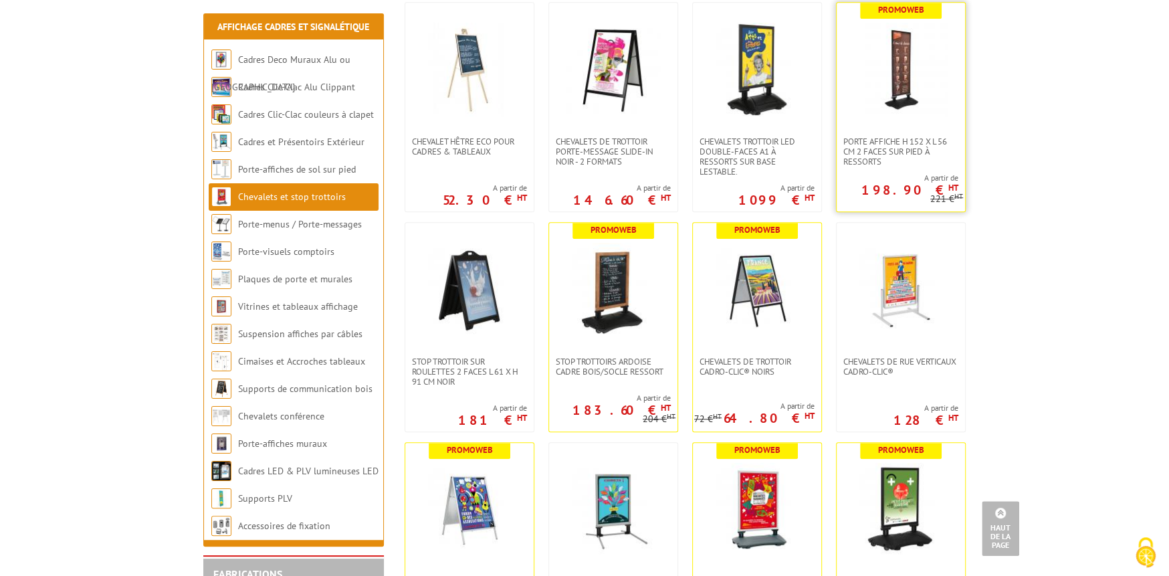
click at [903, 75] on img at bounding box center [901, 70] width 94 height 94
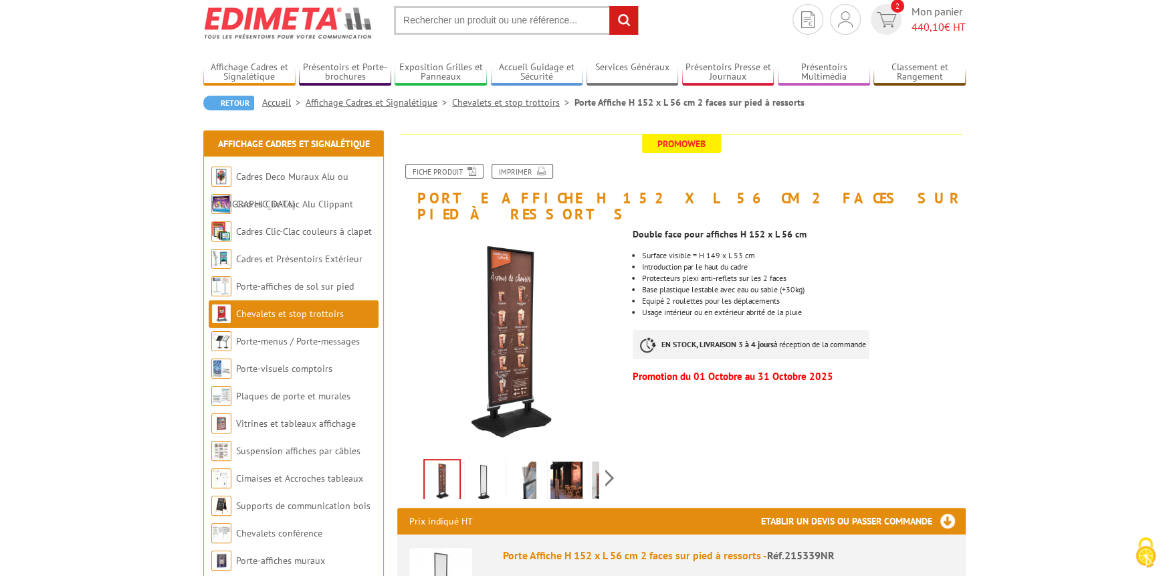
scroll to position [67, 0]
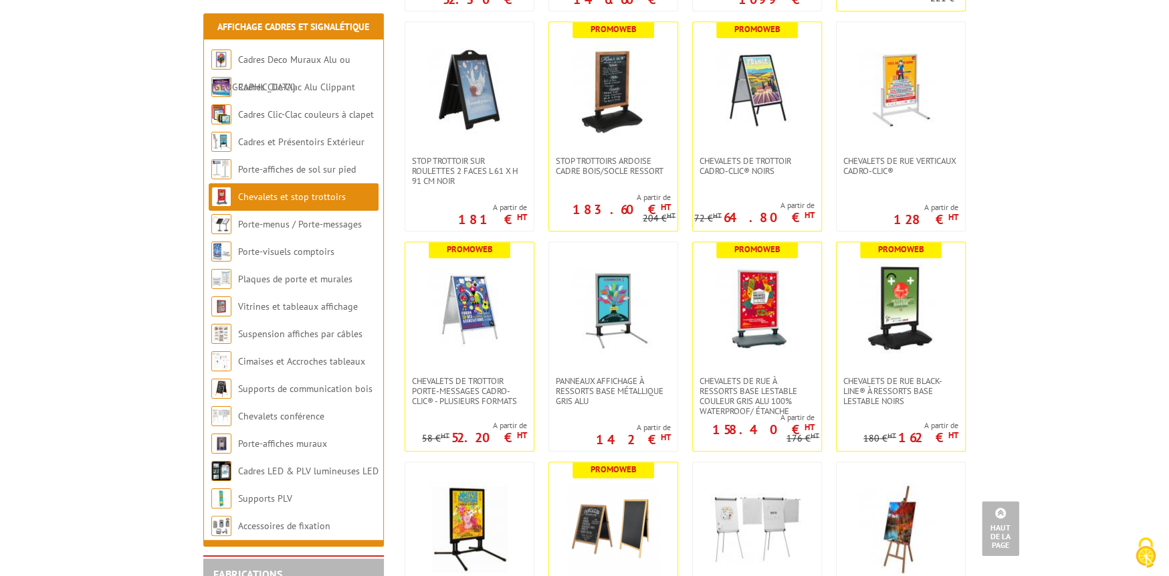
scroll to position [668, 0]
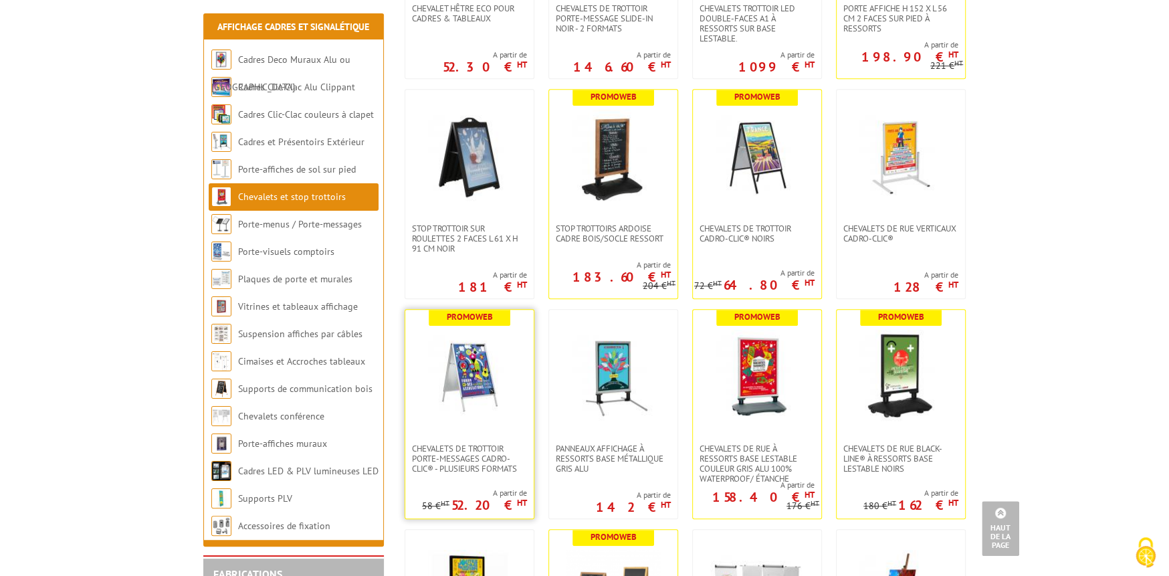
click at [468, 364] on img at bounding box center [470, 377] width 94 height 94
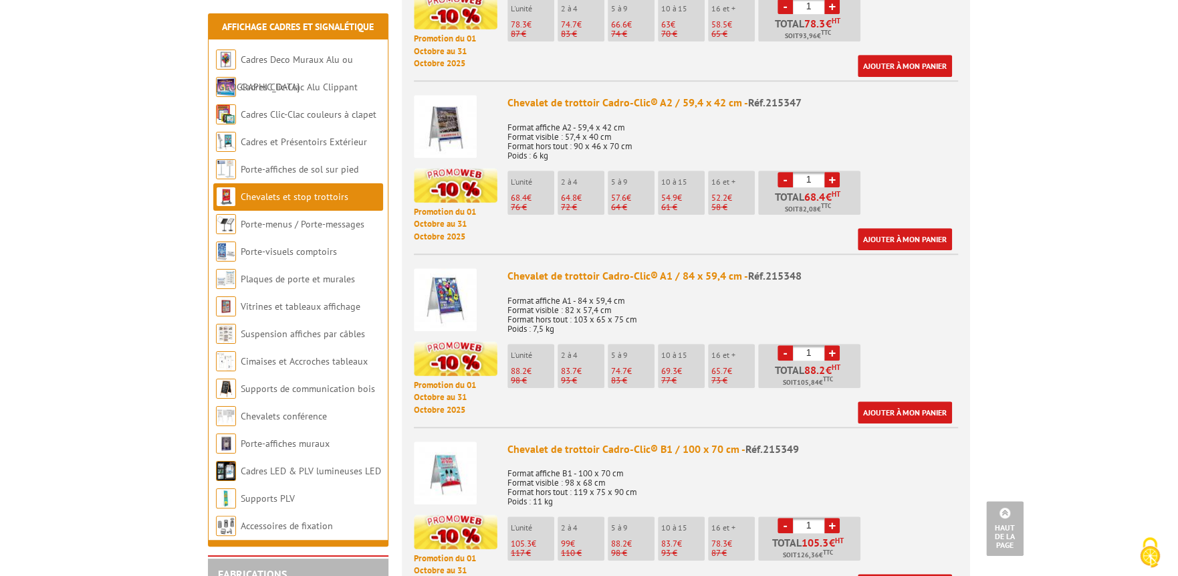
scroll to position [736, 0]
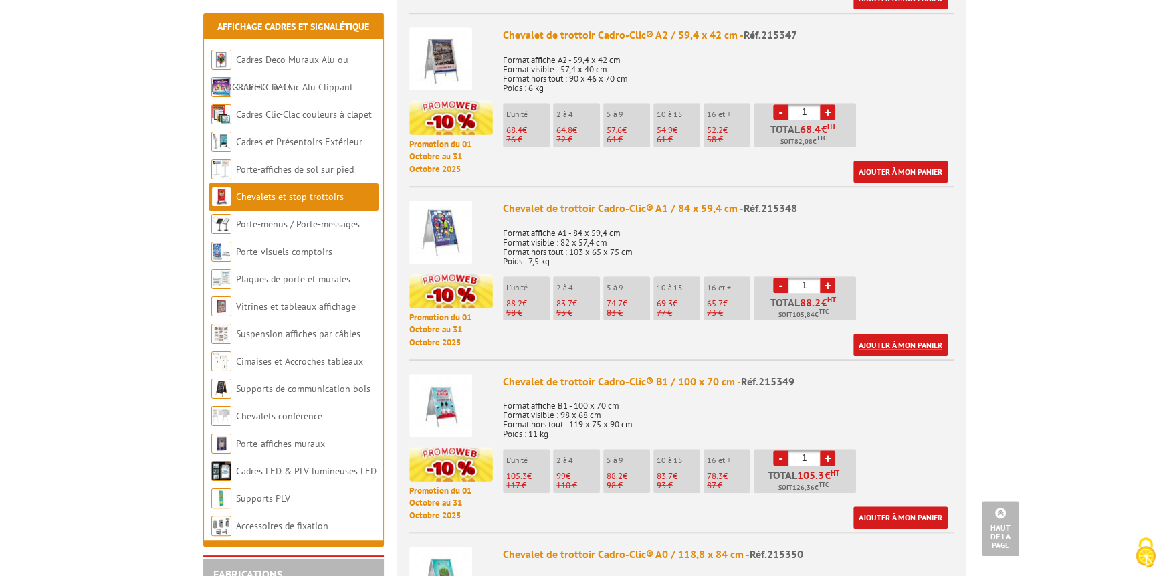
click at [906, 334] on link "Ajouter à mon panier" at bounding box center [900, 345] width 94 height 22
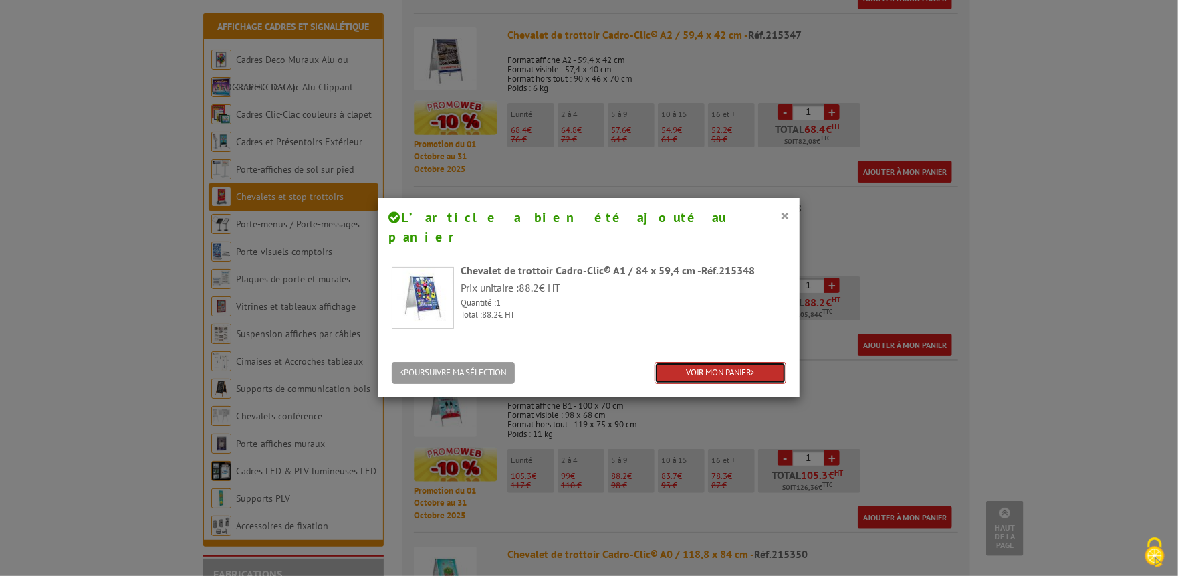
click at [719, 362] on link "VOIR MON PANIER" at bounding box center [721, 373] width 132 height 22
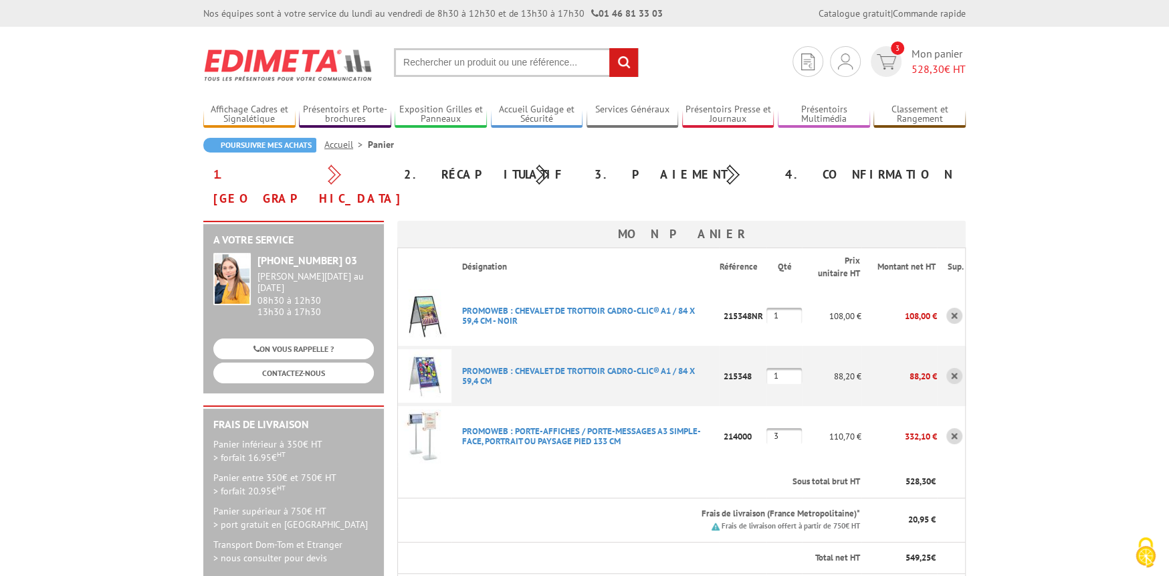
click at [956, 308] on link at bounding box center [954, 316] width 16 height 16
